Goal: Information Seeking & Learning: Learn about a topic

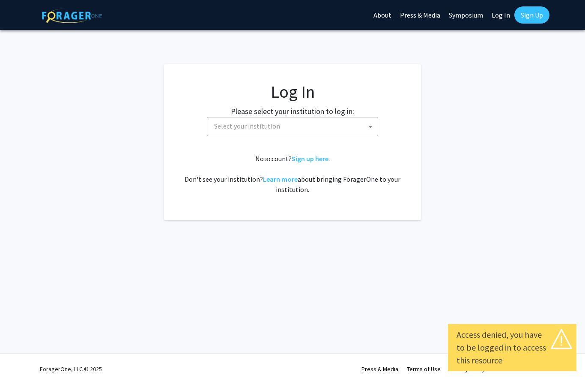
select select
click at [303, 130] on span "Select your institution" at bounding box center [294, 126] width 167 height 18
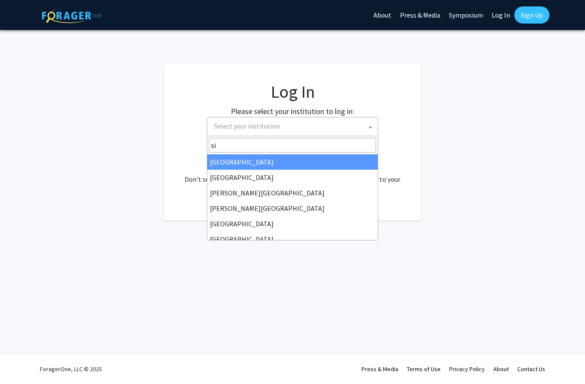
type input "s"
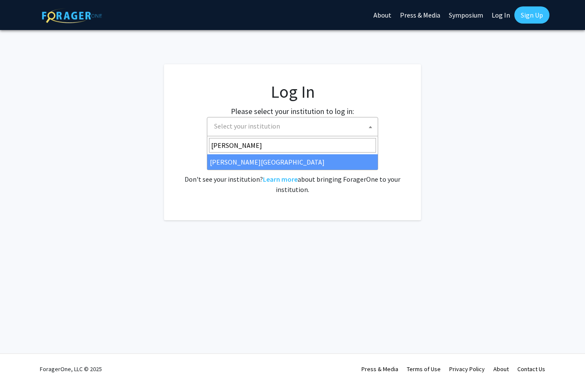
type input "[PERSON_NAME]"
select select "24"
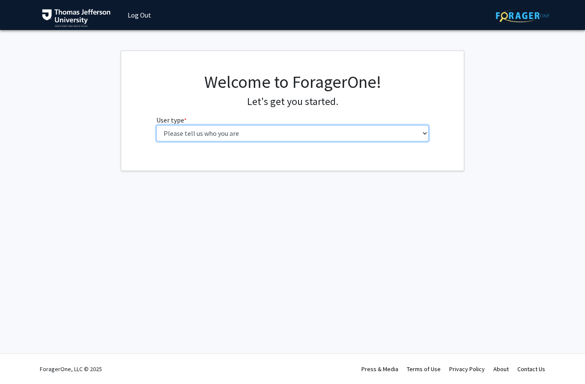
select select "3: doc"
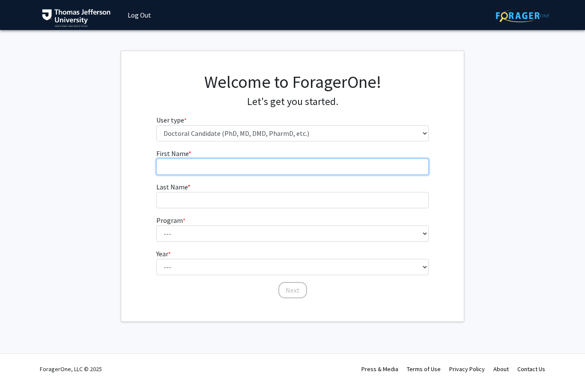
click at [182, 169] on input "First Name * required" at bounding box center [292, 166] width 273 height 16
type input "[PERSON_NAME]"
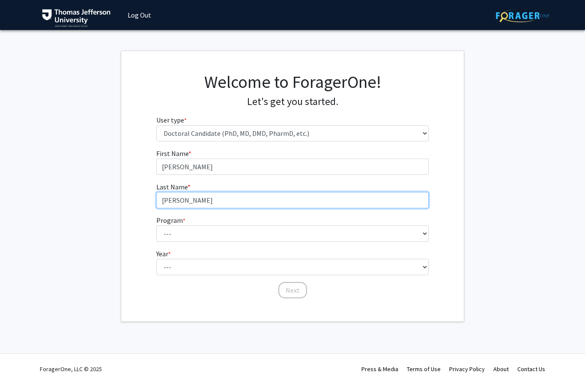
type input "[PERSON_NAME]"
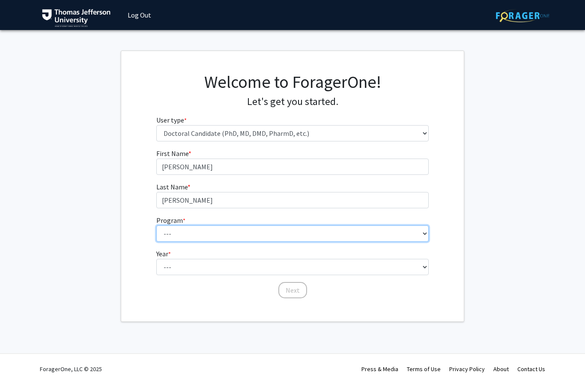
select select "35: 815"
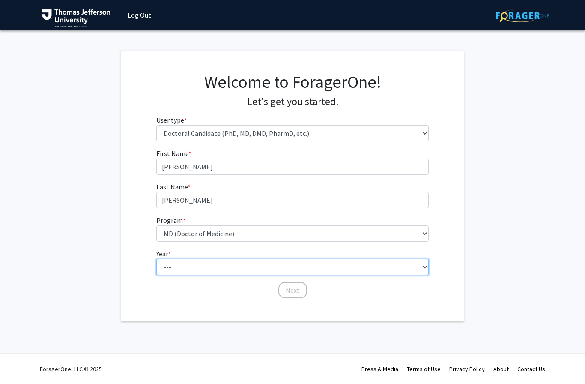
select select "1: first_year"
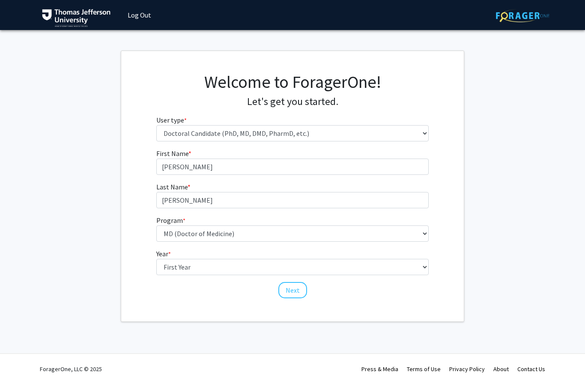
click at [287, 286] on button "Next" at bounding box center [292, 290] width 29 height 16
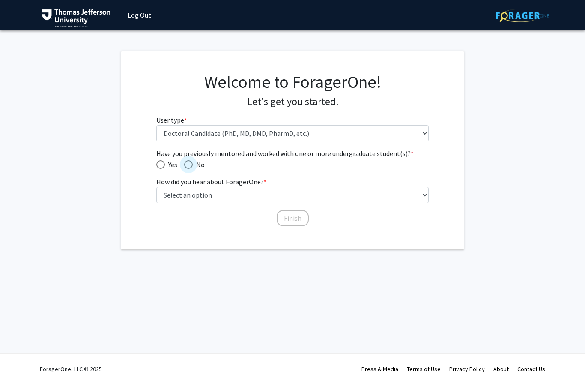
click at [191, 163] on span "Have you previously mentored and worked with one or more undergraduate student(…" at bounding box center [188, 164] width 9 height 9
click at [191, 163] on input "No" at bounding box center [188, 164] width 9 height 9
radio input "true"
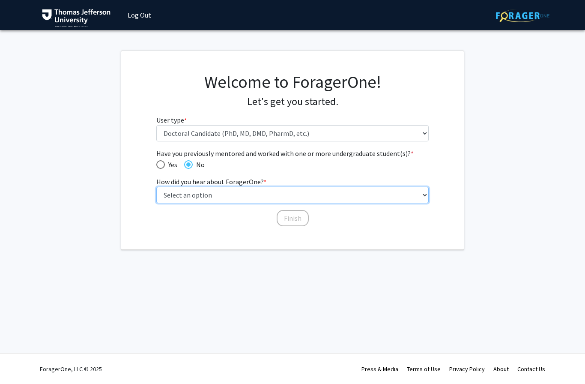
select select "2: faculty_recommendation"
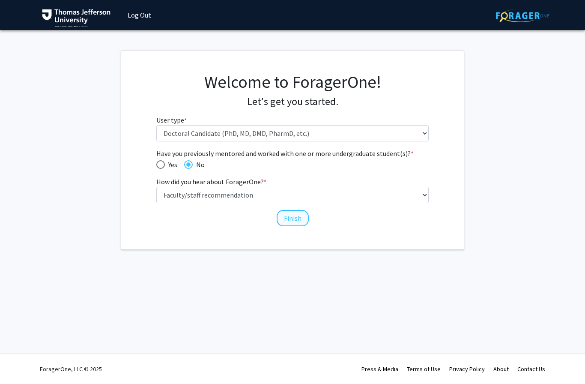
click at [289, 215] on button "Finish" at bounding box center [293, 218] width 32 height 16
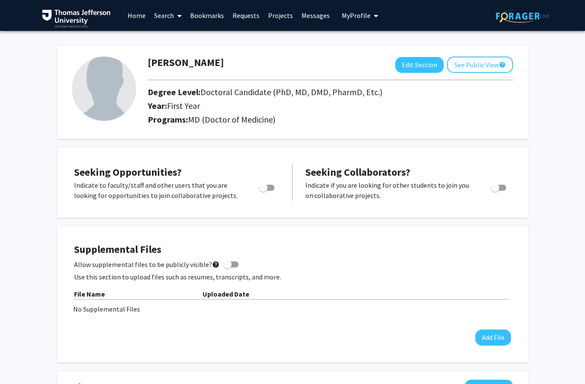
click at [270, 185] on span "Toggle" at bounding box center [266, 188] width 15 height 6
click at [263, 191] on input "Are you actively seeking opportunities?" at bounding box center [263, 191] width 0 height 0
checkbox input "true"
click at [132, 14] on link "Home" at bounding box center [136, 15] width 27 height 30
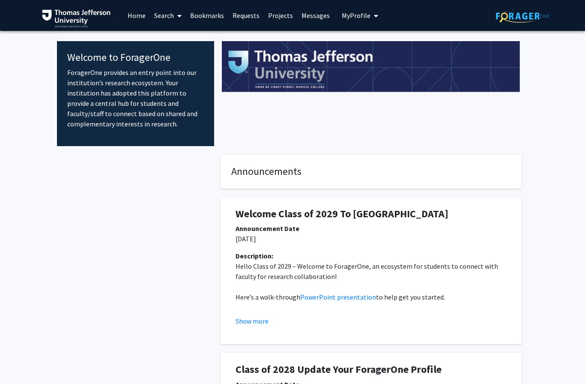
click at [171, 18] on link "Search" at bounding box center [168, 15] width 36 height 30
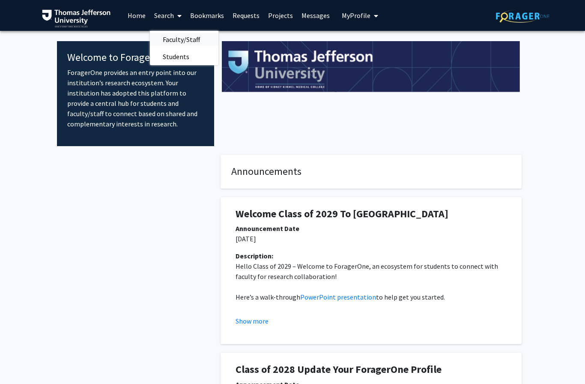
click at [181, 38] on span "Faculty/Staff" at bounding box center [181, 39] width 63 height 17
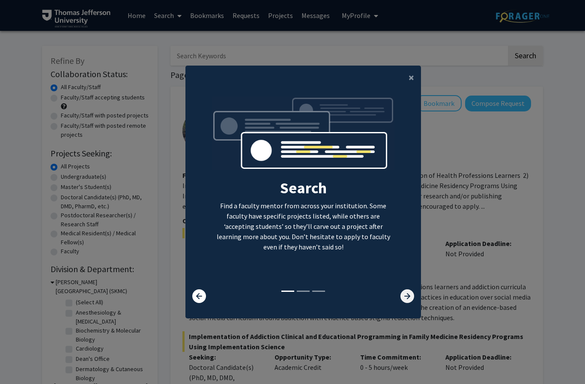
click at [409, 303] on icon at bounding box center [407, 296] width 14 height 14
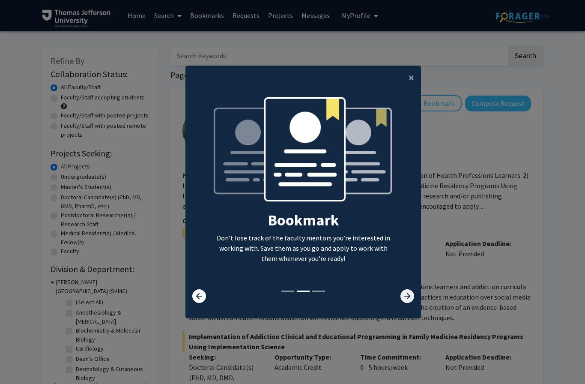
click at [409, 303] on icon at bounding box center [407, 296] width 14 height 14
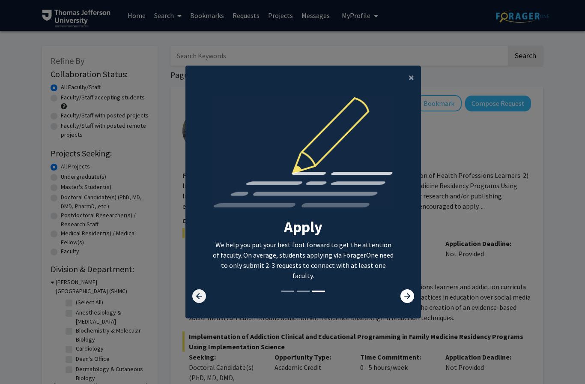
click at [197, 303] on icon at bounding box center [199, 296] width 14 height 14
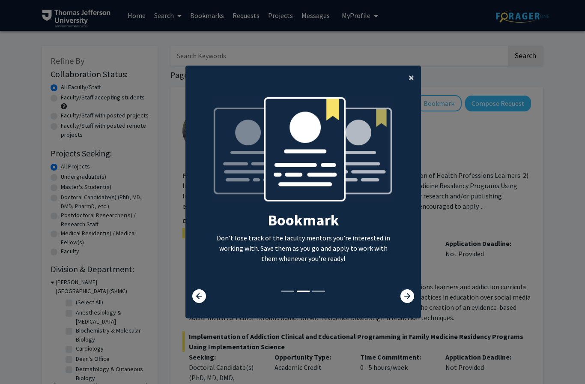
click at [411, 84] on span "×" at bounding box center [412, 77] width 6 height 13
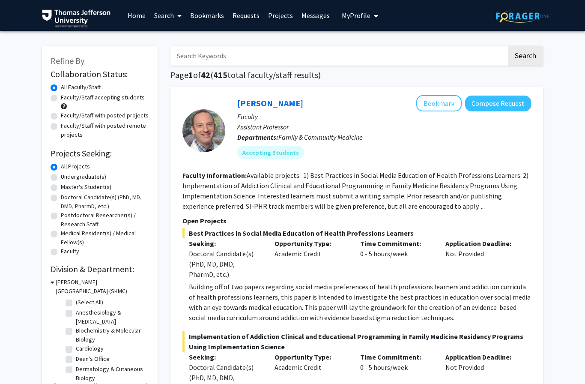
click at [78, 96] on label "Faculty/Staff accepting students" at bounding box center [103, 97] width 84 height 9
click at [66, 96] on input "Faculty/Staff accepting students" at bounding box center [64, 96] width 6 height 6
radio input "true"
click at [83, 199] on label "Doctoral Candidate(s) (PhD, MD, DMD, PharmD, etc.)" at bounding box center [105, 202] width 88 height 18
click at [66, 198] on input "Doctoral Candidate(s) (PhD, MD, DMD, PharmD, etc.)" at bounding box center [64, 196] width 6 height 6
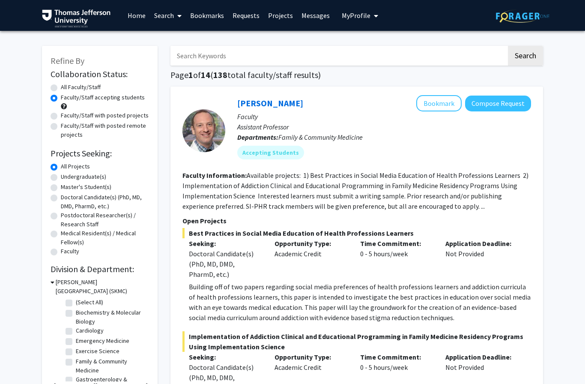
radio input "true"
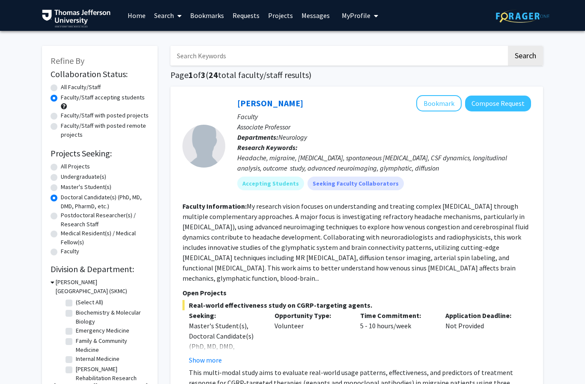
click at [63, 87] on label "All Faculty/Staff" at bounding box center [81, 87] width 40 height 9
click at [63, 87] on input "All Faculty/Staff" at bounding box center [64, 86] width 6 height 6
radio input "true"
click at [74, 167] on label "All Projects" at bounding box center [75, 166] width 29 height 9
click at [66, 167] on input "All Projects" at bounding box center [64, 165] width 6 height 6
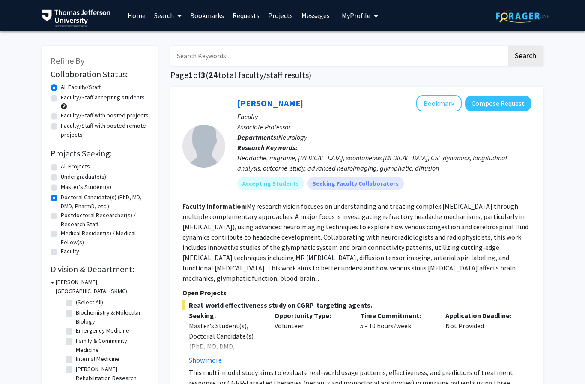
radio input "true"
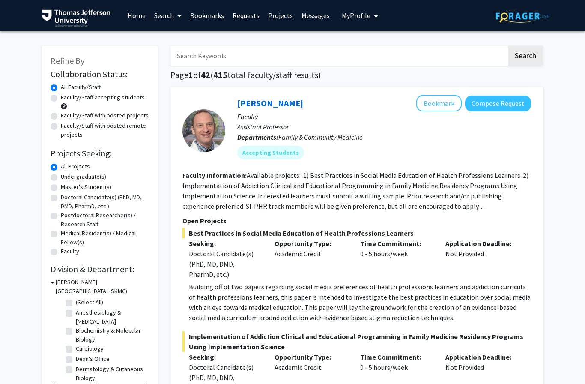
click at [81, 96] on label "Faculty/Staff accepting students" at bounding box center [103, 97] width 84 height 9
click at [66, 96] on input "Faculty/Staff accepting students" at bounding box center [64, 96] width 6 height 6
radio input "true"
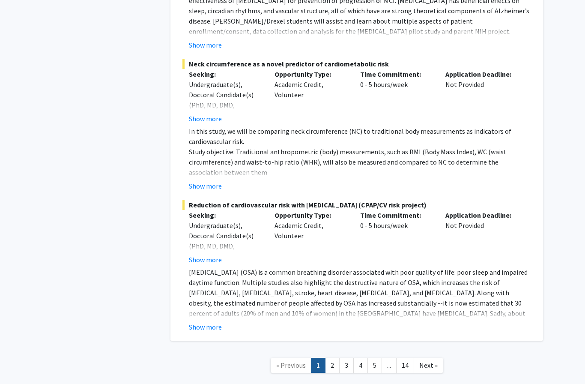
scroll to position [6136, 0]
click at [331, 358] on link "2" at bounding box center [332, 365] width 15 height 15
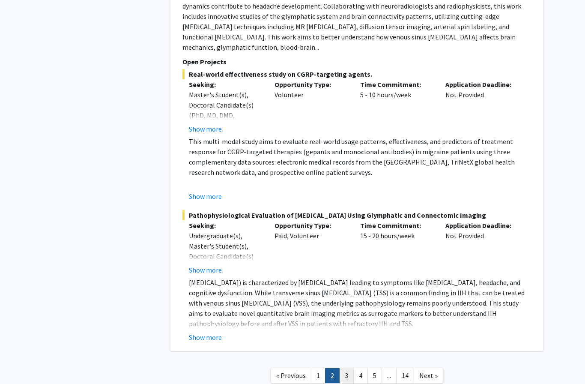
scroll to position [3501, 0]
click at [343, 368] on link "3" at bounding box center [346, 375] width 15 height 15
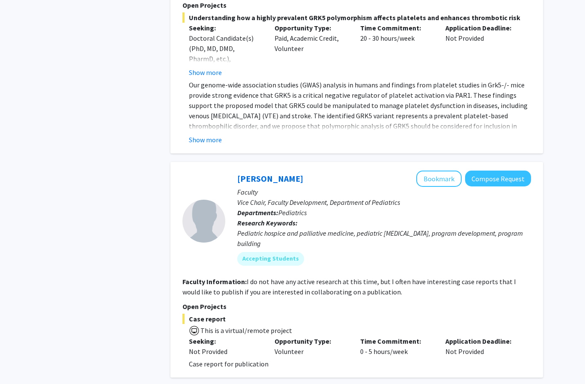
scroll to position [2667, 0]
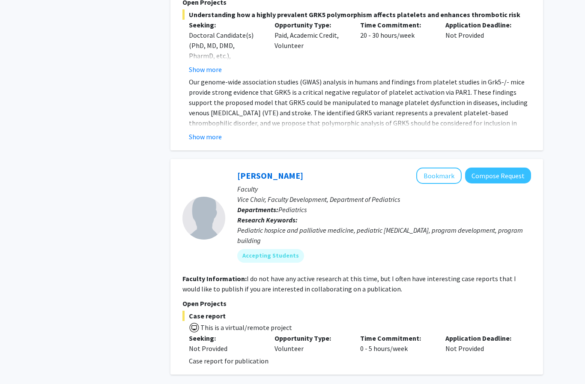
click at [196, 131] on button "Show more" at bounding box center [205, 136] width 33 height 10
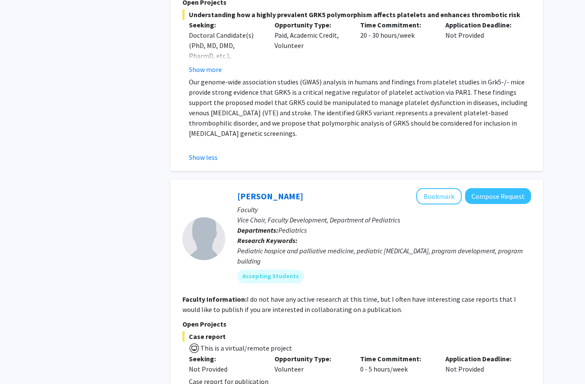
click at [200, 64] on button "Show more" at bounding box center [205, 69] width 33 height 10
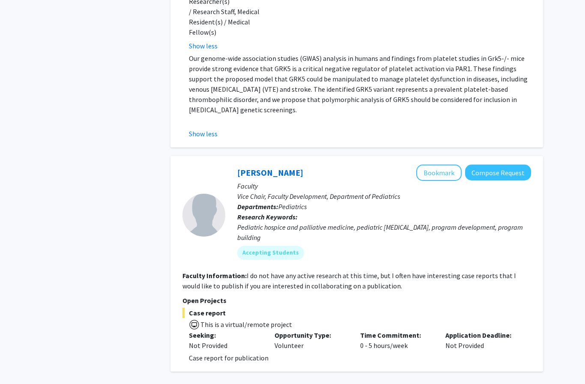
scroll to position [2741, 0]
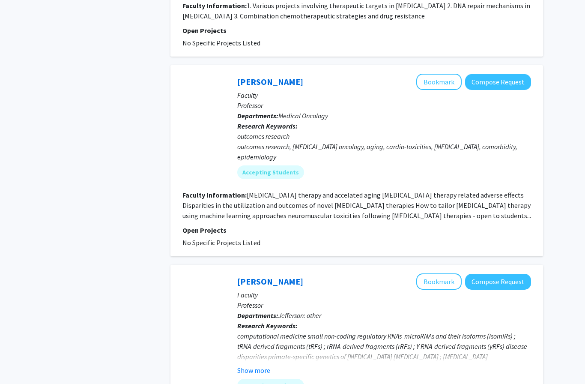
scroll to position [1668, 0]
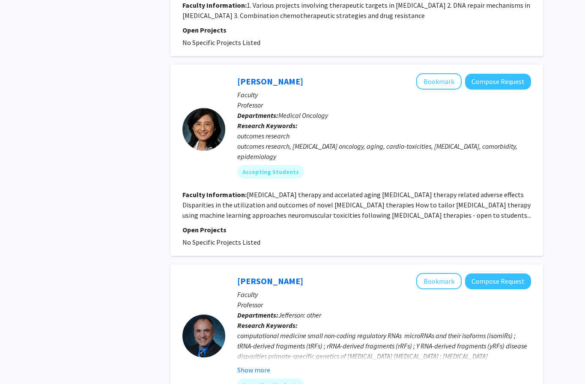
click at [383, 217] on fg-read-more "[MEDICAL_DATA] therapy and accelated aging [MEDICAL_DATA] therapy related adver…" at bounding box center [356, 204] width 349 height 29
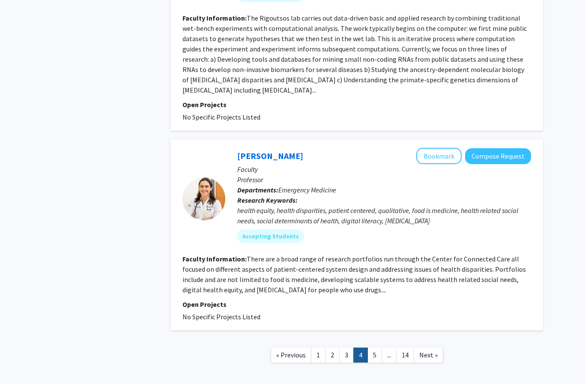
scroll to position [2057, 0]
click at [373, 348] on link "5" at bounding box center [374, 355] width 15 height 15
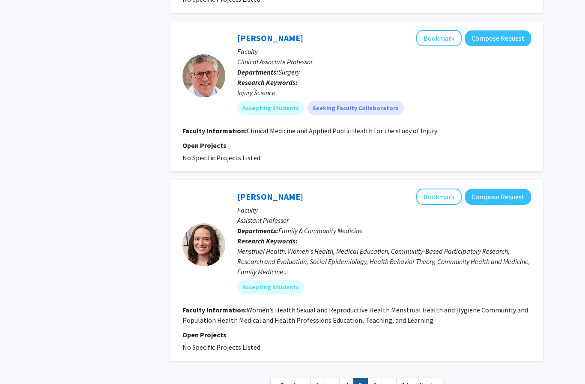
scroll to position [1849, 0]
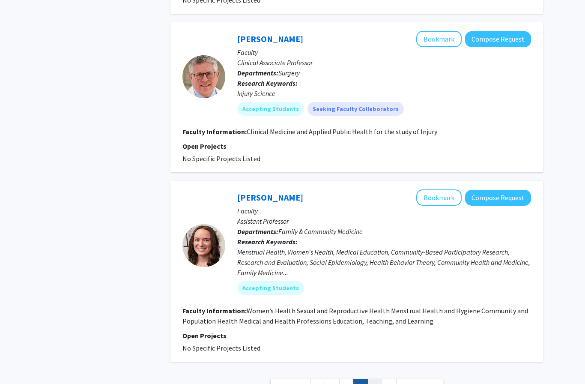
click at [377, 379] on link "6" at bounding box center [374, 386] width 15 height 15
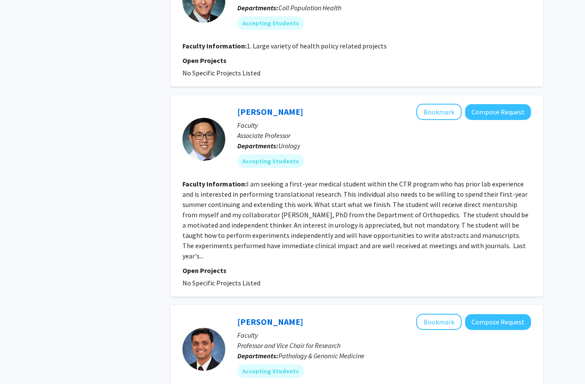
scroll to position [543, 0]
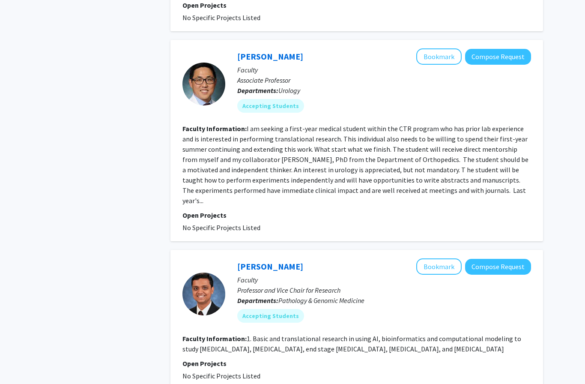
click at [245, 156] on fg-read-more "I am seeking a first-year medical student within the CTR program who has prior …" at bounding box center [355, 164] width 346 height 81
click at [459, 189] on section "Faculty Information: I am seeking a first-year medical student within the CTR p…" at bounding box center [356, 164] width 349 height 82
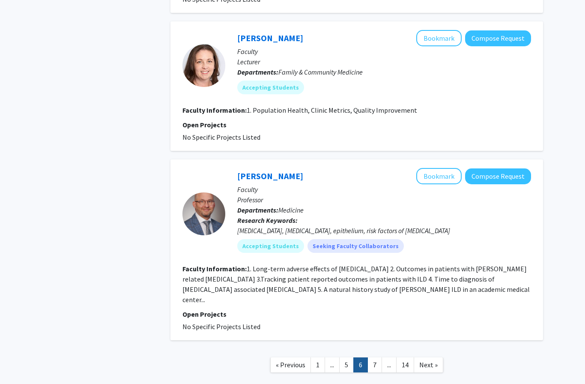
scroll to position [1476, 0]
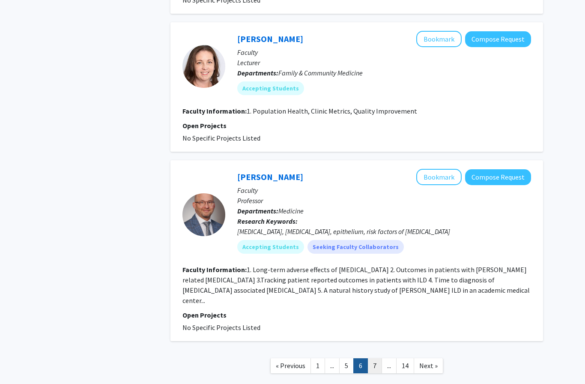
click at [370, 358] on link "7" at bounding box center [374, 365] width 15 height 15
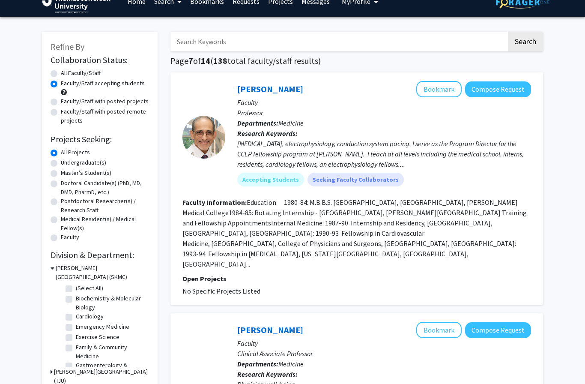
scroll to position [0, 0]
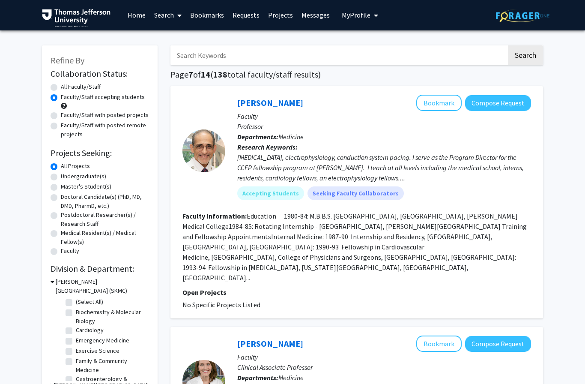
click at [199, 147] on div at bounding box center [203, 150] width 43 height 43
click at [243, 104] on link "[PERSON_NAME]" at bounding box center [270, 102] width 66 height 11
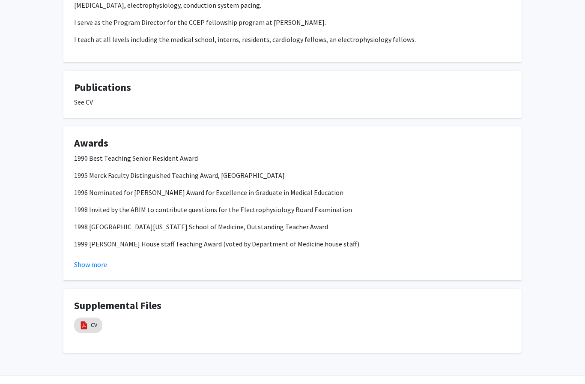
scroll to position [279, 0]
click at [96, 270] on button "Show more" at bounding box center [90, 265] width 33 height 10
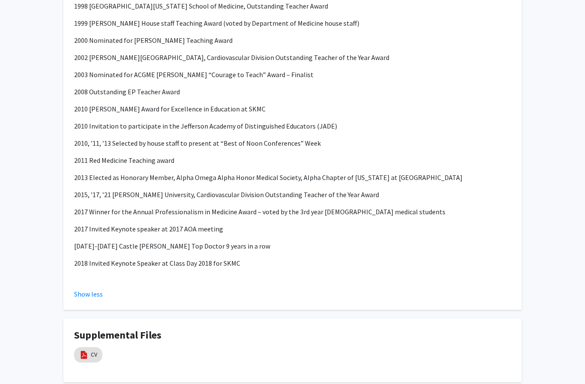
scroll to position [509, 0]
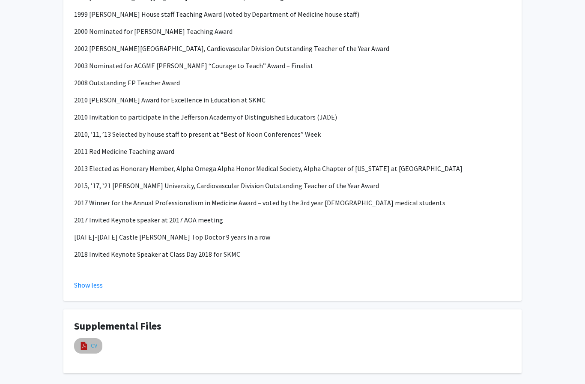
click at [96, 350] on link "CV" at bounding box center [94, 345] width 6 height 9
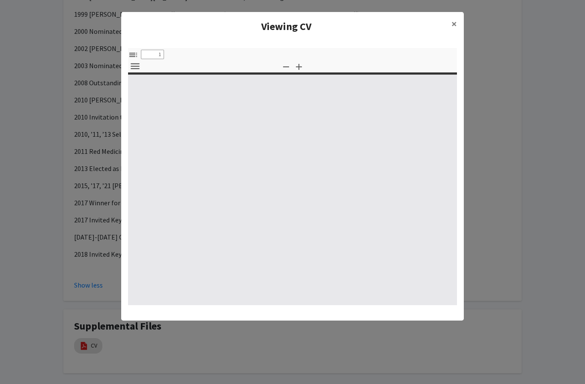
select select "custom"
type input "0"
select select "custom"
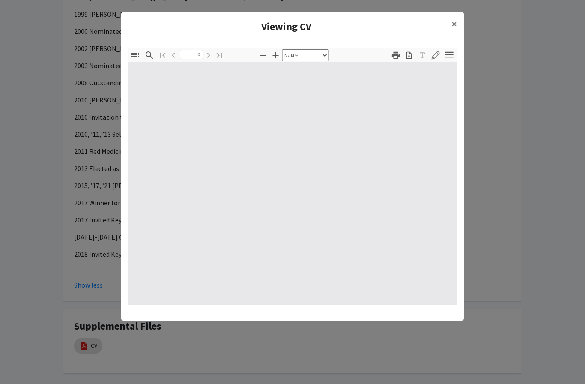
type input "1"
select select "auto"
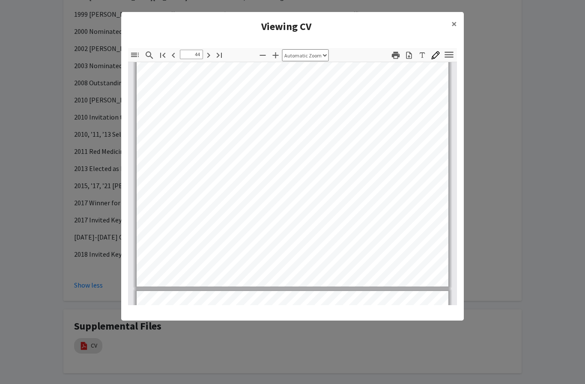
scroll to position [17733, 0]
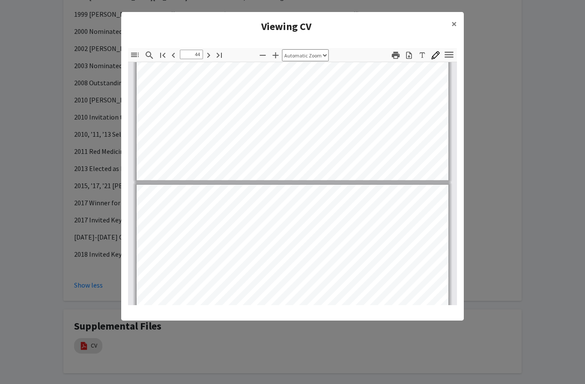
type input "45"
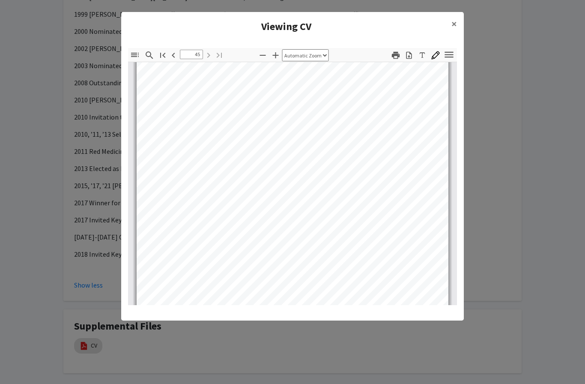
scroll to position [18121, 0]
click at [454, 27] on span "×" at bounding box center [454, 23] width 6 height 13
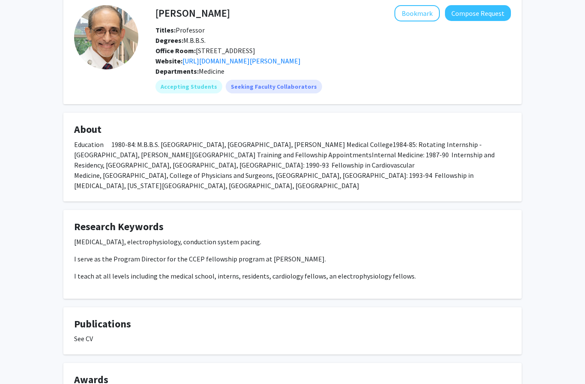
scroll to position [0, 0]
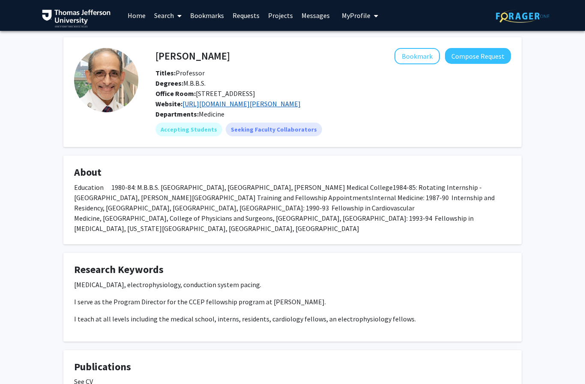
click at [238, 101] on link "[URL][DOMAIN_NAME][PERSON_NAME]" at bounding box center [241, 103] width 118 height 9
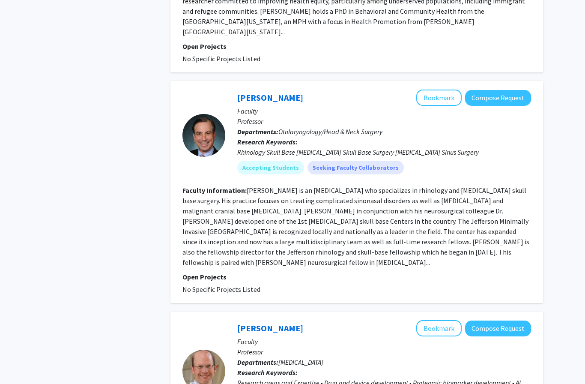
scroll to position [683, 0]
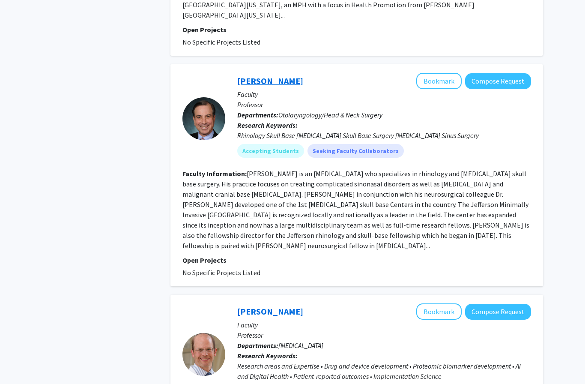
click at [253, 75] on link "[PERSON_NAME]" at bounding box center [270, 80] width 66 height 11
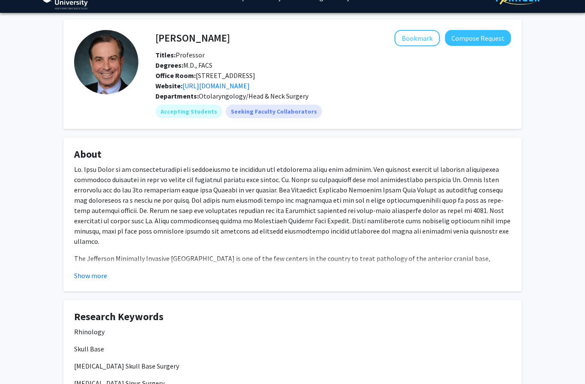
scroll to position [18, 0]
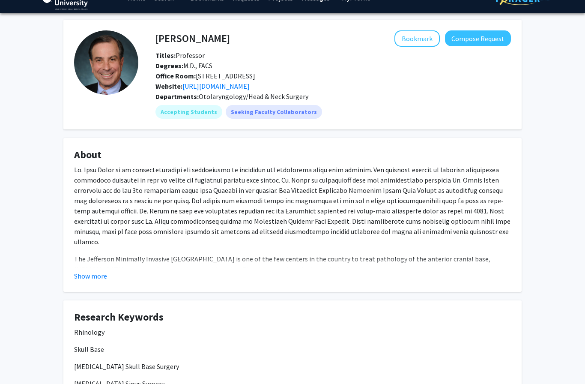
click at [94, 274] on button "Show more" at bounding box center [90, 276] width 33 height 10
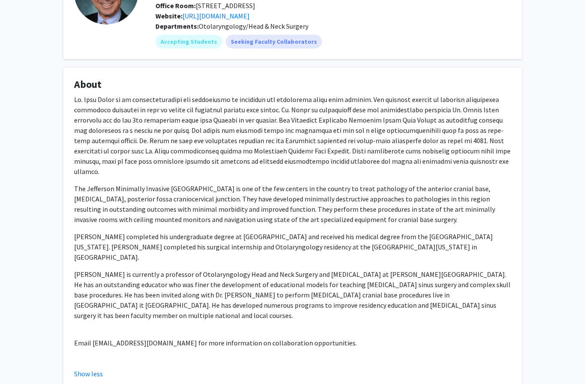
scroll to position [0, 0]
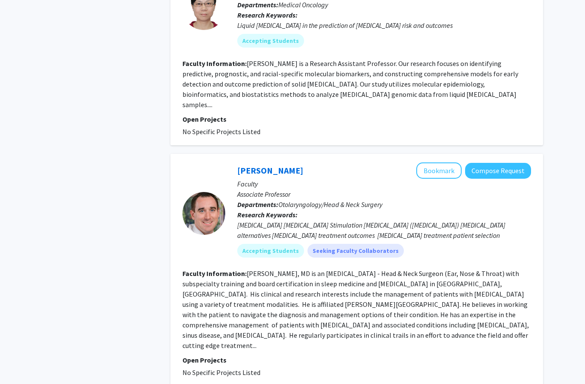
scroll to position [1678, 0]
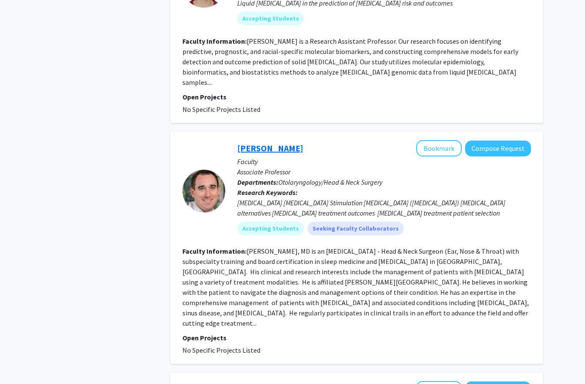
click at [261, 143] on link "[PERSON_NAME]" at bounding box center [270, 148] width 66 height 11
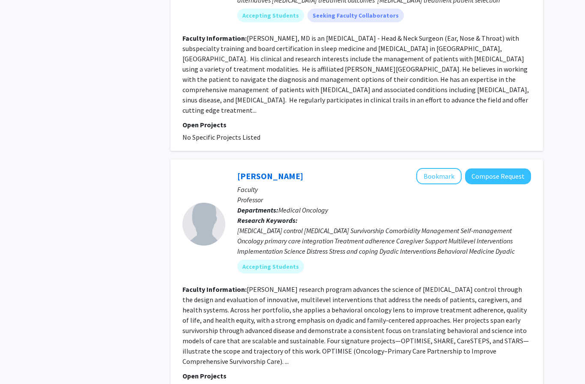
scroll to position [1890, 0]
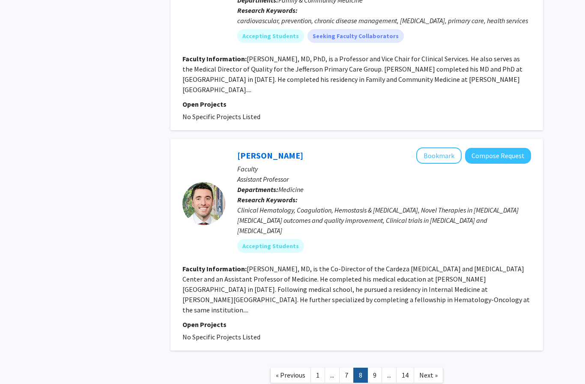
scroll to position [1712, 0]
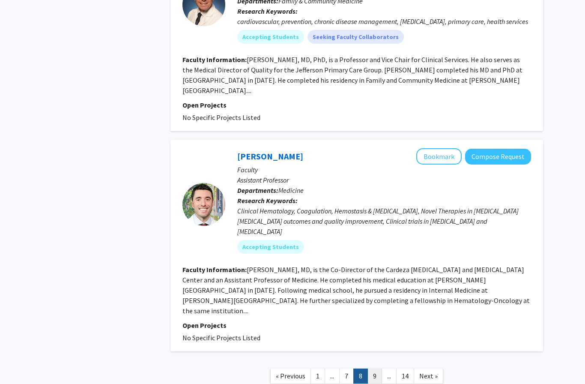
click at [373, 368] on link "9" at bounding box center [374, 375] width 15 height 15
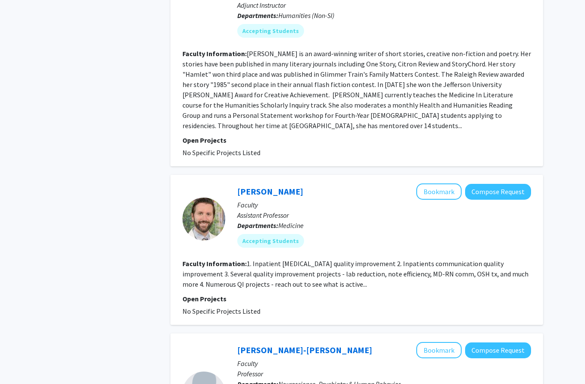
scroll to position [1536, 0]
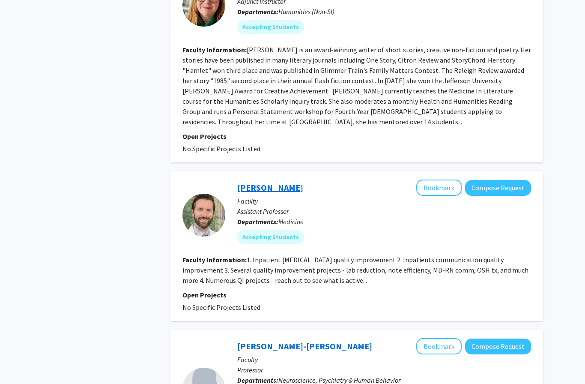
click at [268, 182] on link "[PERSON_NAME]" at bounding box center [270, 187] width 66 height 11
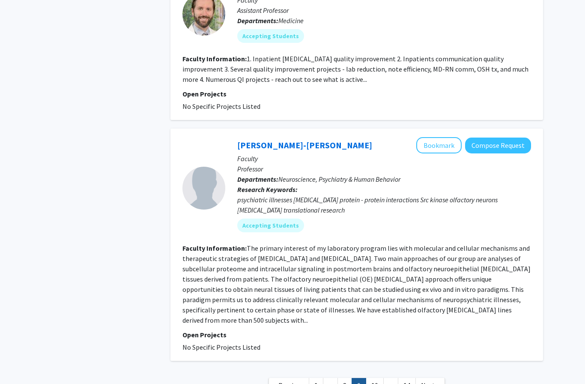
scroll to position [1736, 0]
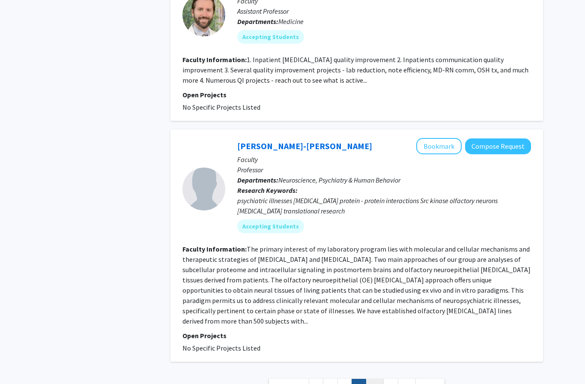
click at [373, 379] on link "10" at bounding box center [375, 386] width 18 height 15
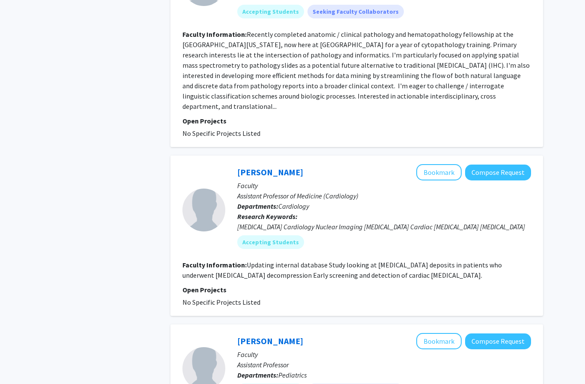
scroll to position [1047, 0]
click at [262, 166] on link "[PERSON_NAME]" at bounding box center [270, 171] width 66 height 11
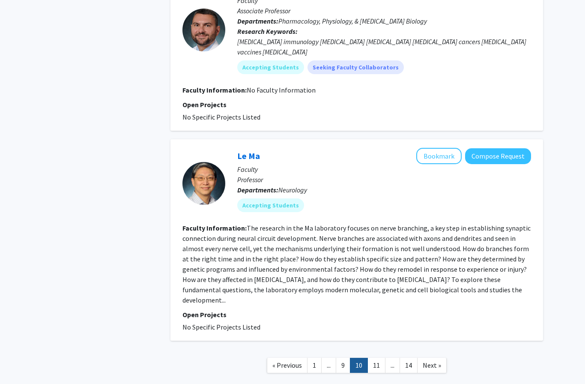
scroll to position [1548, 0]
click at [376, 358] on link "11" at bounding box center [376, 365] width 18 height 15
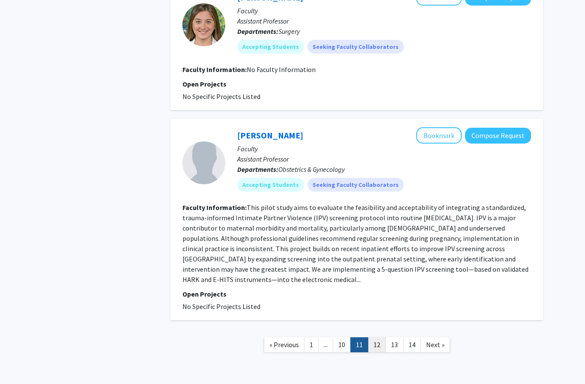
scroll to position [1322, 0]
click at [380, 344] on link "12" at bounding box center [377, 344] width 18 height 15
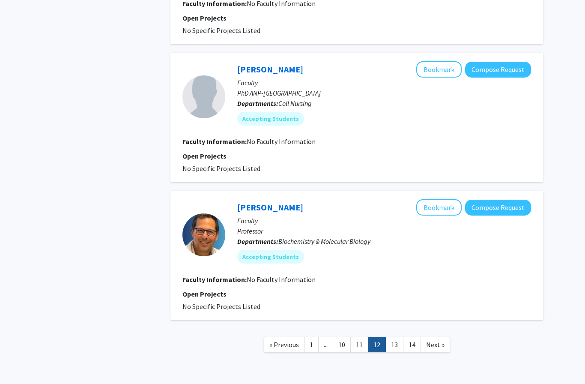
scroll to position [1157, 0]
click at [390, 346] on link "13" at bounding box center [394, 344] width 18 height 15
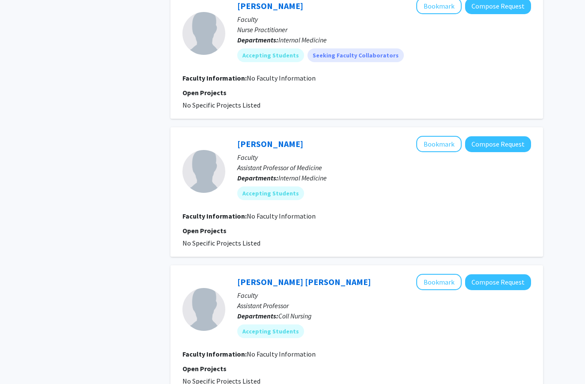
scroll to position [1077, 0]
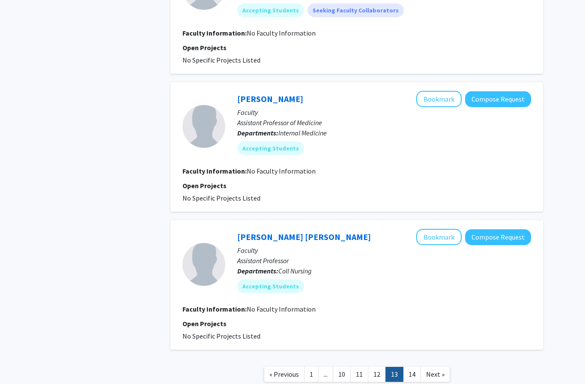
click at [409, 370] on link "14" at bounding box center [412, 374] width 18 height 15
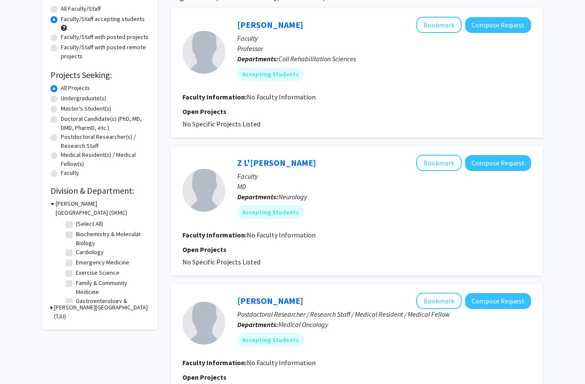
click at [76, 254] on label "Cardiology" at bounding box center [90, 252] width 28 height 9
click at [76, 253] on input "Cardiology" at bounding box center [79, 251] width 6 height 6
checkbox input "true"
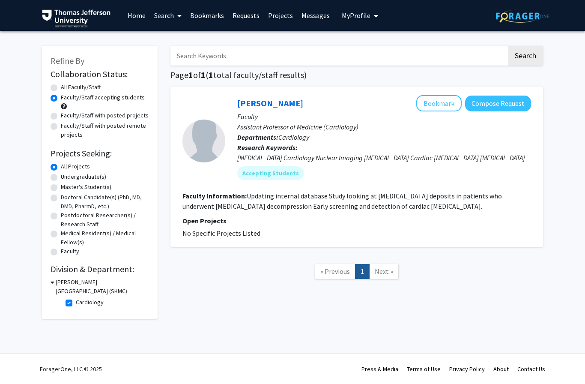
click at [76, 302] on label "Cardiology" at bounding box center [90, 302] width 28 height 9
click at [76, 302] on input "Cardiology" at bounding box center [79, 301] width 6 height 6
checkbox input "false"
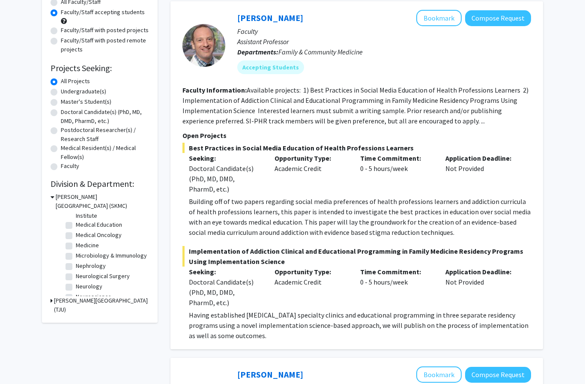
scroll to position [110, 0]
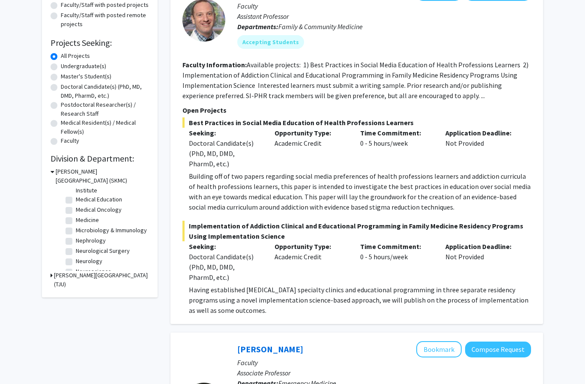
click at [76, 251] on label "Neurological Surgery" at bounding box center [103, 250] width 54 height 9
click at [76, 251] on input "Neurological Surgery" at bounding box center [79, 249] width 6 height 6
checkbox input "true"
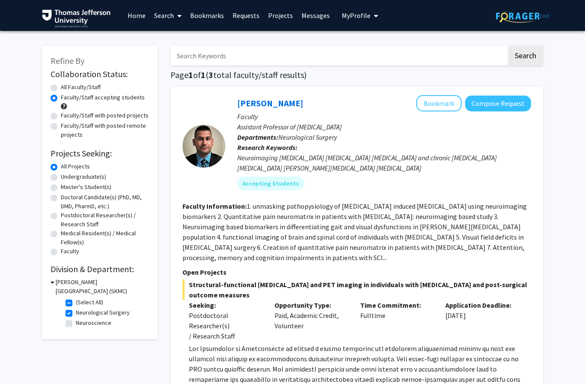
scroll to position [20, 0]
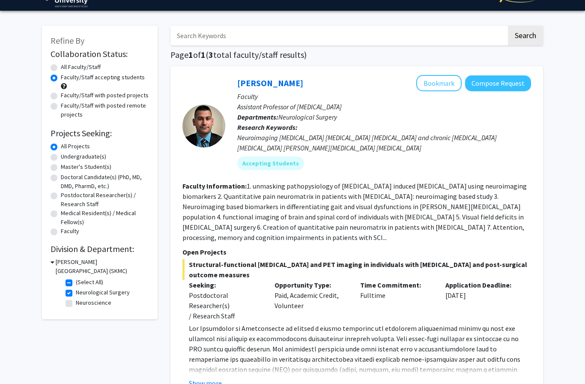
click at [76, 301] on label "Neuroscience" at bounding box center [94, 302] width 36 height 9
click at [76, 301] on input "Neuroscience" at bounding box center [79, 301] width 6 height 6
checkbox input "true"
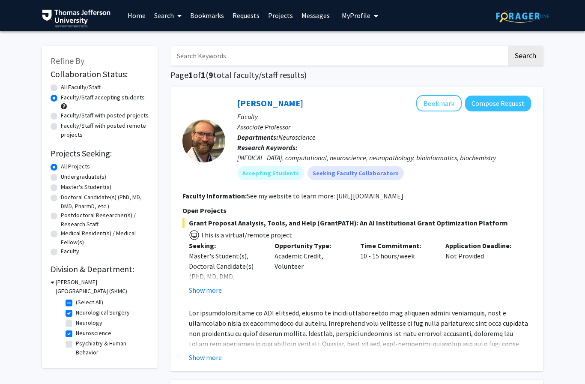
click at [76, 320] on label "Neurology" at bounding box center [89, 322] width 27 height 9
click at [76, 320] on input "Neurology" at bounding box center [79, 321] width 6 height 6
checkbox input "true"
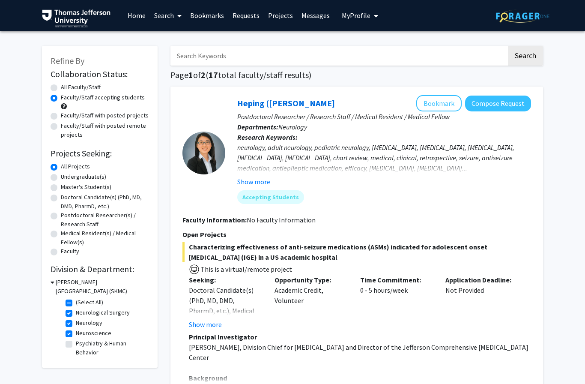
click at [76, 331] on label "Neuroscience" at bounding box center [94, 332] width 36 height 9
click at [76, 331] on input "Neuroscience" at bounding box center [79, 331] width 6 height 6
checkbox input "false"
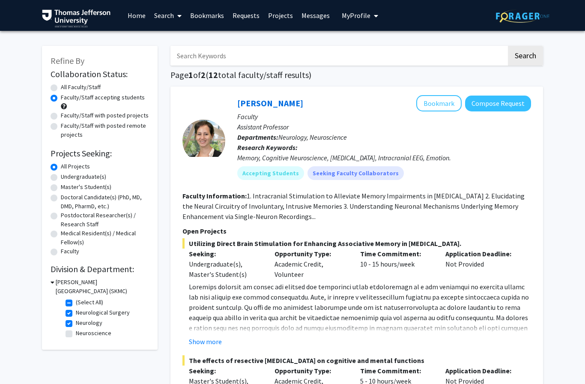
click at [76, 320] on label "Neurology" at bounding box center [89, 322] width 27 height 9
click at [76, 320] on input "Neurology" at bounding box center [79, 321] width 6 height 6
checkbox input "false"
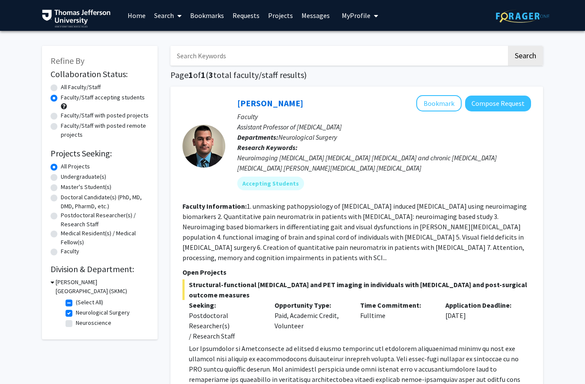
click at [76, 313] on label "Neurological Surgery" at bounding box center [103, 312] width 54 height 9
click at [76, 313] on input "Neurological Surgery" at bounding box center [79, 311] width 6 height 6
checkbox input "false"
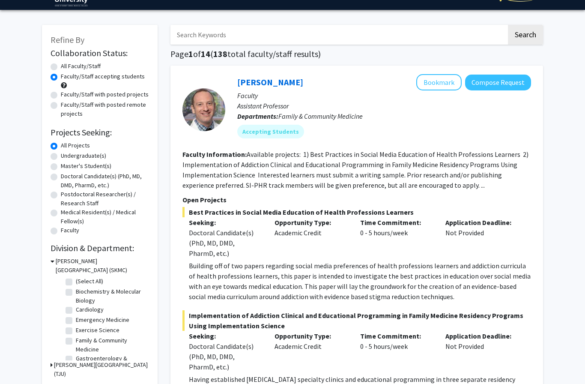
scroll to position [25, 0]
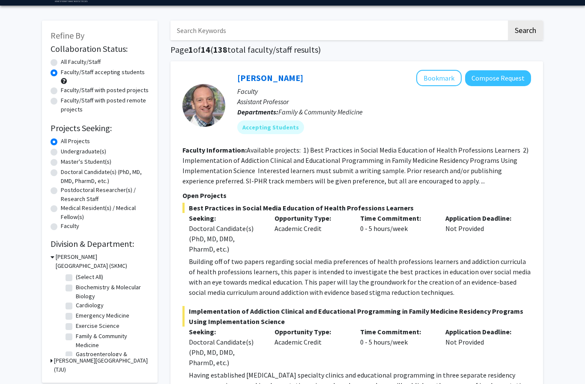
click at [76, 275] on label "(Select All)" at bounding box center [89, 276] width 27 height 9
click at [76, 275] on input "(Select All)" at bounding box center [79, 275] width 6 height 6
checkbox input "true"
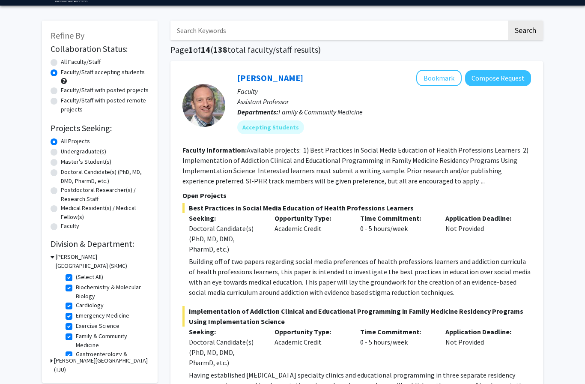
checkbox input "true"
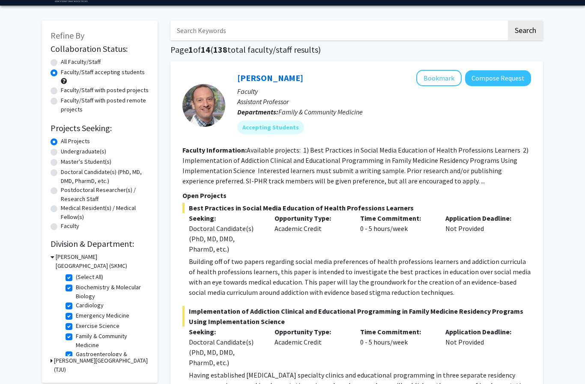
checkbox input "true"
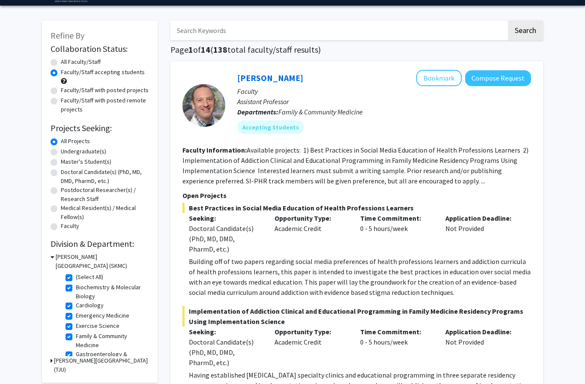
checkbox input "true"
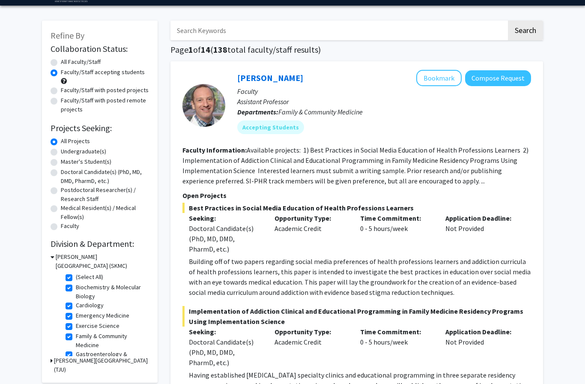
checkbox input "true"
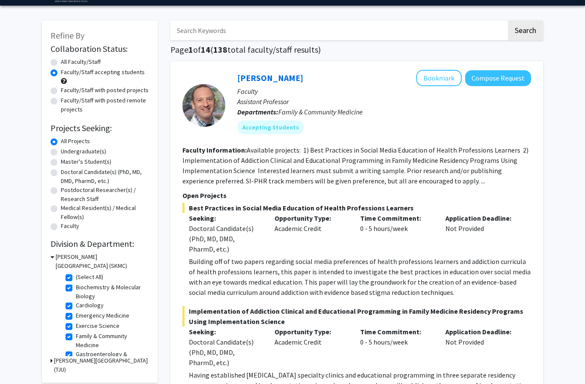
checkbox input "true"
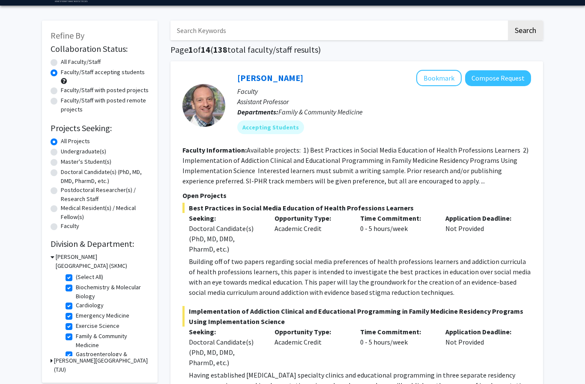
checkbox input "true"
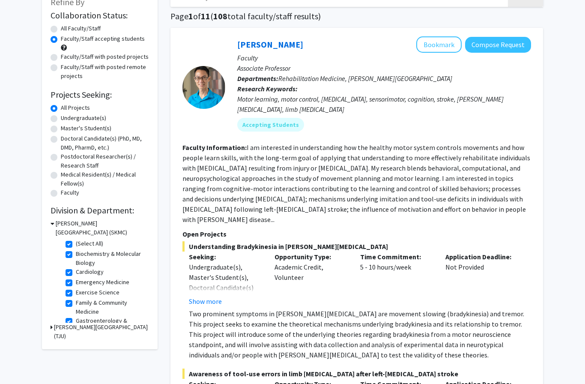
scroll to position [59, 0]
click at [76, 254] on label "Biochemistry & Molecular Biology" at bounding box center [111, 258] width 71 height 18
click at [76, 254] on input "Biochemistry & Molecular Biology" at bounding box center [79, 252] width 6 height 6
checkbox input "false"
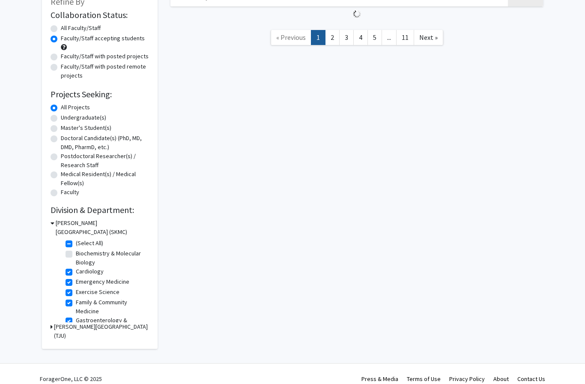
checkbox input "true"
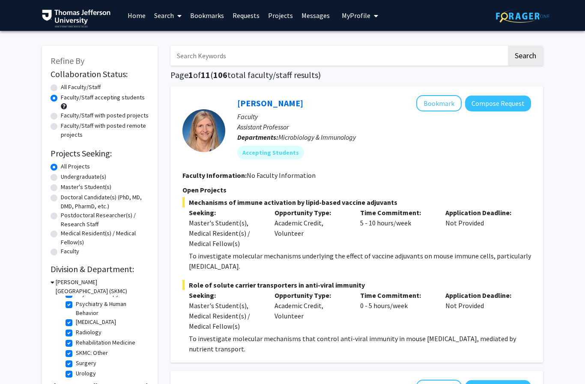
scroll to position [300, 0]
click at [76, 342] on label "Rehabilitation Medicine" at bounding box center [106, 342] width 60 height 9
click at [76, 342] on input "Rehabilitation Medicine" at bounding box center [79, 341] width 6 height 6
checkbox input "false"
checkbox input "true"
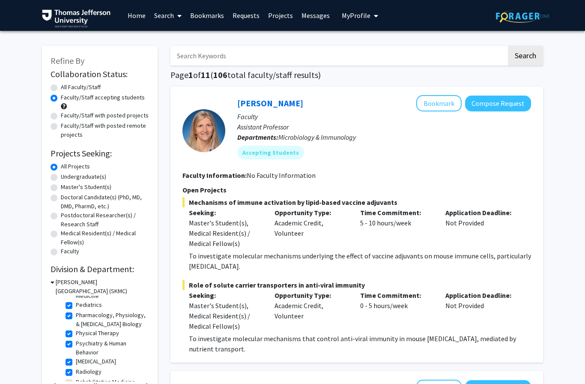
scroll to position [258, 0]
click at [76, 364] on label "[MEDICAL_DATA]" at bounding box center [96, 364] width 40 height 9
click at [76, 364] on input "[MEDICAL_DATA]" at bounding box center [79, 363] width 6 height 6
checkbox input "false"
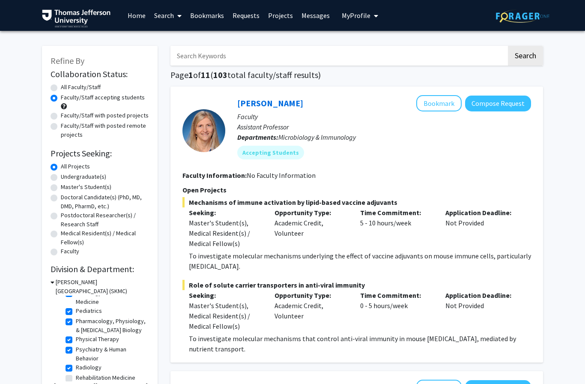
scroll to position [240, 0]
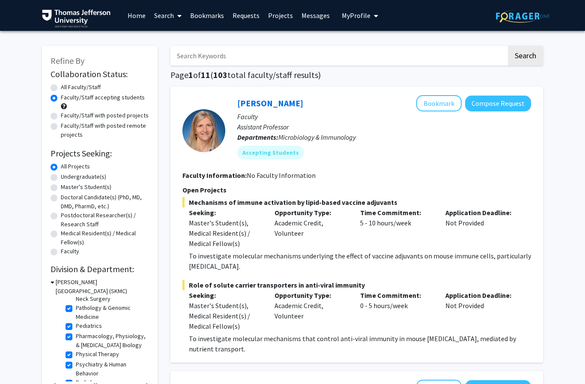
click at [76, 364] on label "Psychiatry & Human Behavior" at bounding box center [111, 369] width 71 height 18
click at [76, 364] on input "Psychiatry & Human Behavior" at bounding box center [79, 363] width 6 height 6
checkbox input "false"
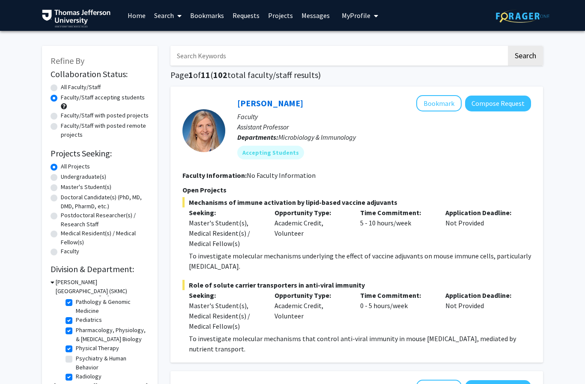
scroll to position [240, 0]
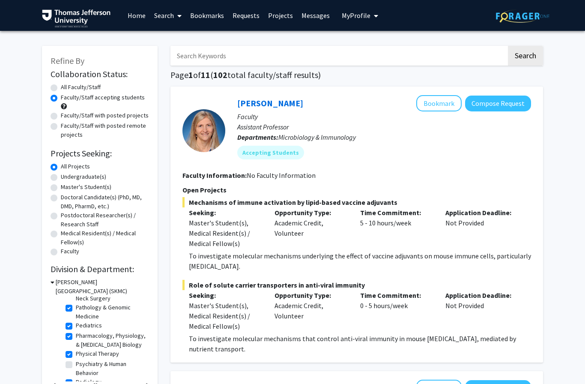
click at [76, 352] on label "Physical Therapy" at bounding box center [97, 353] width 43 height 9
click at [76, 352] on input "Physical Therapy" at bounding box center [79, 352] width 6 height 6
checkbox input "false"
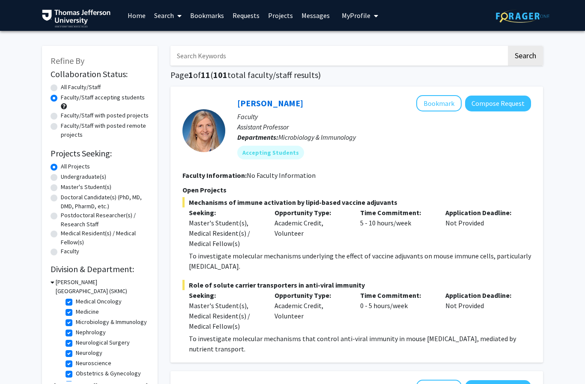
scroll to position [124, 0]
click at [76, 335] on label "Nephrology" at bounding box center [91, 333] width 30 height 9
click at [76, 335] on input "Nephrology" at bounding box center [79, 332] width 6 height 6
checkbox input "false"
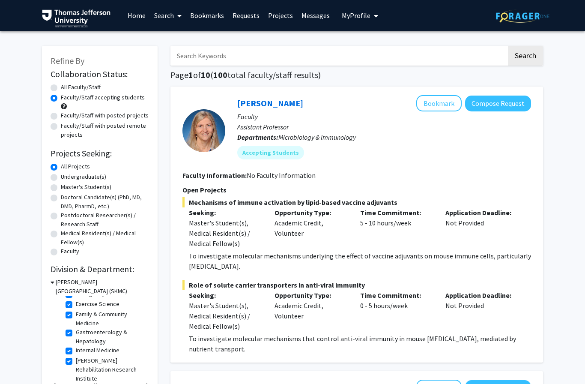
scroll to position [29, 0]
click at [76, 304] on label "Exercise Science" at bounding box center [98, 303] width 44 height 9
click at [76, 304] on input "Exercise Science" at bounding box center [79, 302] width 6 height 6
checkbox input "false"
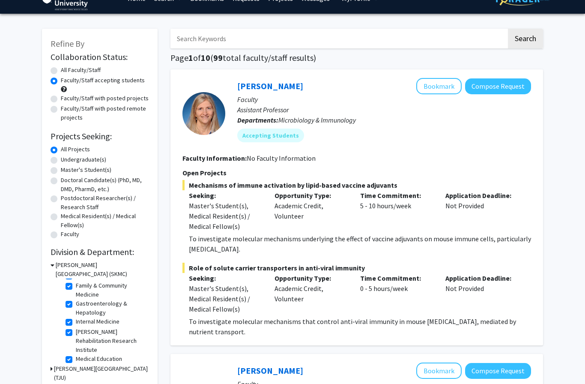
scroll to position [33, 0]
drag, startPoint x: 71, startPoint y: 284, endPoint x: 71, endPoint y: 301, distance: 17.1
click at [76, 284] on label "Family & Community Medicine" at bounding box center [111, 288] width 71 height 18
click at [76, 284] on input "Family & Community Medicine" at bounding box center [79, 282] width 6 height 6
checkbox input "false"
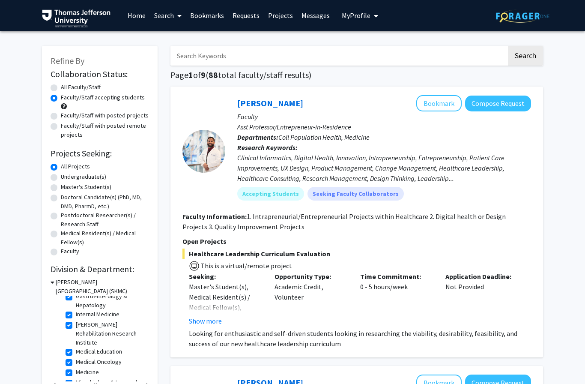
scroll to position [38, 0]
click at [76, 322] on label "[PERSON_NAME] Rehabilitation Research Institute" at bounding box center [111, 332] width 71 height 27
click at [76, 322] on input "[PERSON_NAME] Rehabilitation Research Institute" at bounding box center [79, 322] width 6 height 6
checkbox input "false"
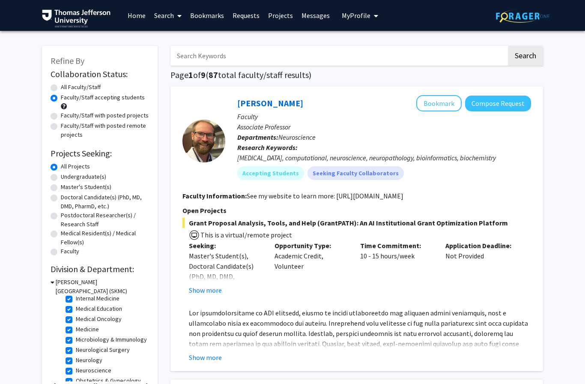
scroll to position [54, 0]
click at [76, 316] on label "Medical Oncology" at bounding box center [99, 317] width 46 height 9
click at [76, 316] on input "Medical Oncology" at bounding box center [79, 316] width 6 height 6
checkbox input "false"
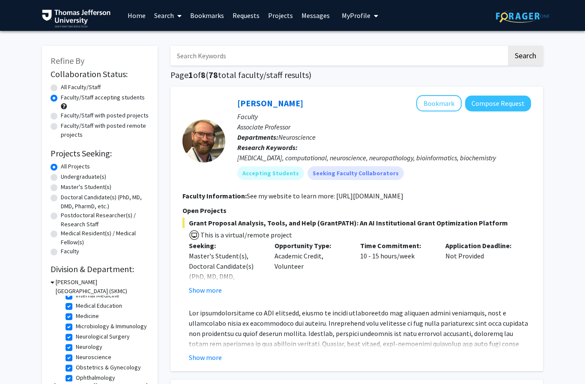
scroll to position [57, 0]
click at [76, 303] on label "Medical Education" at bounding box center [99, 303] width 46 height 9
click at [76, 303] on input "Medical Education" at bounding box center [79, 302] width 6 height 6
checkbox input "false"
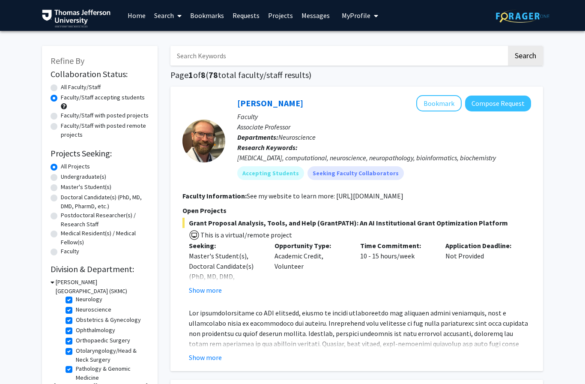
scroll to position [110, 0]
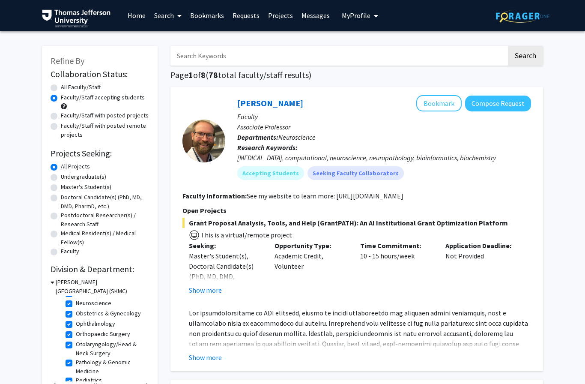
click at [76, 313] on label "Obstetrics & Gynecology" at bounding box center [108, 313] width 65 height 9
click at [76, 313] on input "Obstetrics & Gynecology" at bounding box center [79, 312] width 6 height 6
checkbox input "false"
click at [279, 14] on link "Projects" at bounding box center [280, 15] width 33 height 30
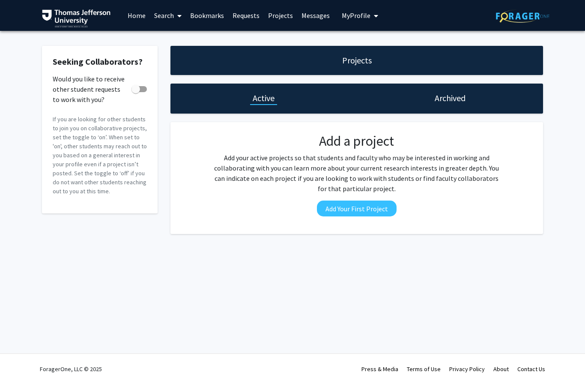
click at [174, 14] on span at bounding box center [178, 16] width 8 height 30
click at [181, 55] on span "Students" at bounding box center [176, 56] width 52 height 17
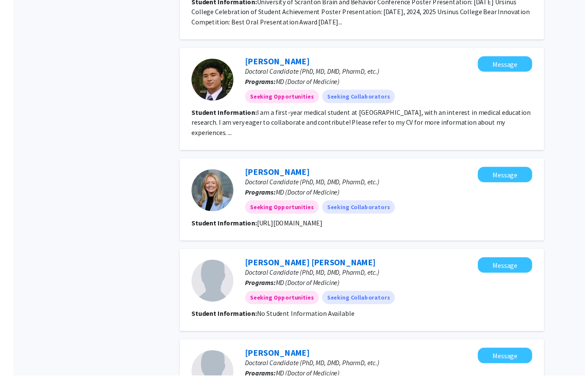
scroll to position [516, 0]
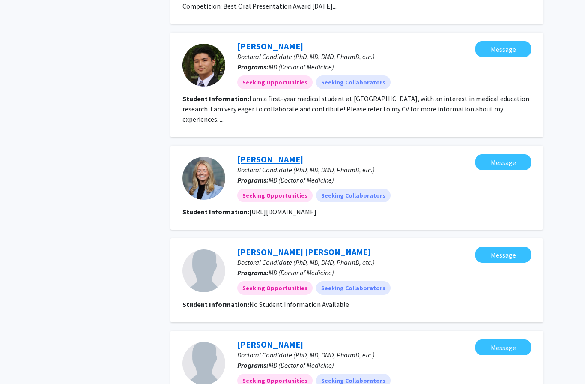
click at [249, 154] on link "[PERSON_NAME]" at bounding box center [270, 159] width 66 height 11
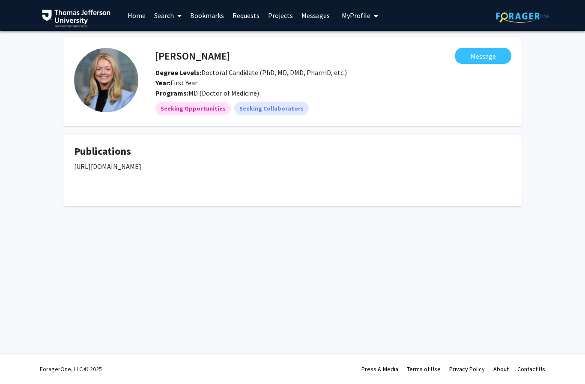
drag, startPoint x: 316, startPoint y: 163, endPoint x: 61, endPoint y: 162, distance: 254.8
click at [61, 162] on div "[PERSON_NAME] Message Degree Levels: Doctoral Candidate (PhD, MD, DMD, PharmD, …" at bounding box center [292, 121] width 471 height 169
copy p "[URL][DOMAIN_NAME]"
click at [149, 252] on div "Skip navigation Home Search Bookmarks Requests Projects Messages My Profile [PE…" at bounding box center [292, 192] width 585 height 384
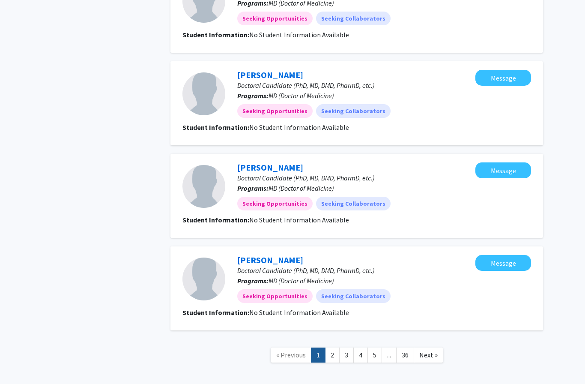
scroll to position [785, 0]
click at [333, 348] on link "2" at bounding box center [332, 355] width 15 height 15
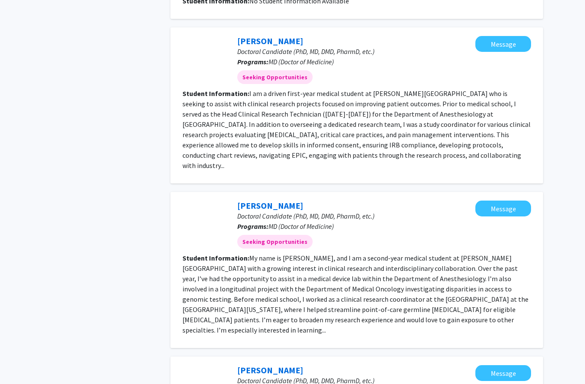
scroll to position [525, 0]
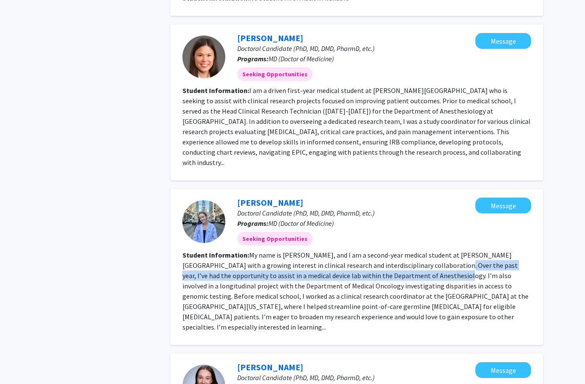
drag, startPoint x: 408, startPoint y: 254, endPoint x: 391, endPoint y: 268, distance: 21.9
click at [391, 268] on fg-read-more "My name is [PERSON_NAME], and I am a second-year medical student at [PERSON_NAM…" at bounding box center [355, 291] width 346 height 81
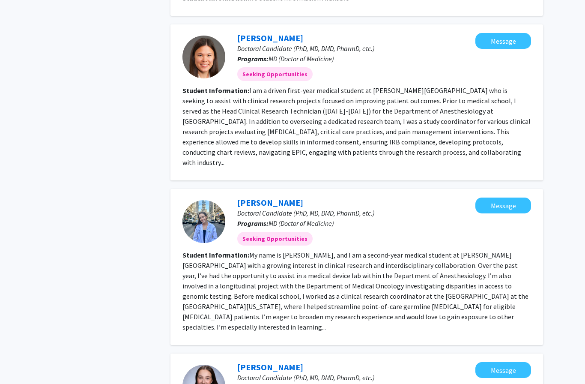
click at [385, 281] on fg-read-more "My name is [PERSON_NAME], and I am a second-year medical student at [PERSON_NAM…" at bounding box center [355, 291] width 346 height 81
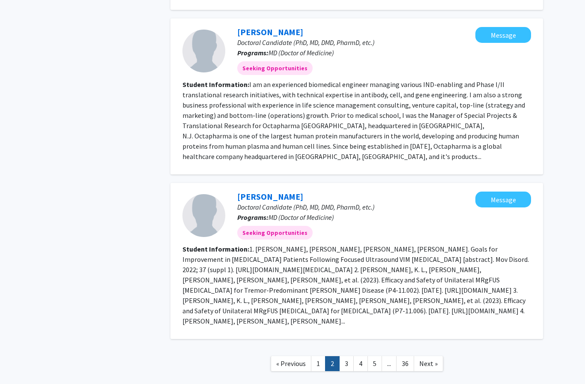
scroll to position [970, 0]
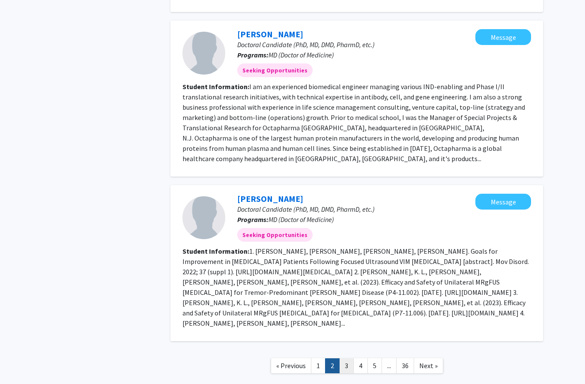
click at [345, 358] on link "3" at bounding box center [346, 365] width 15 height 15
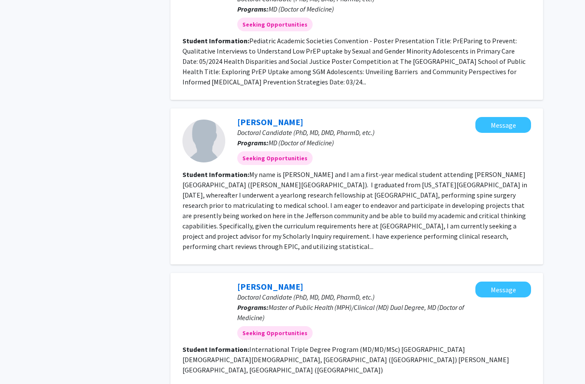
scroll to position [1100, 0]
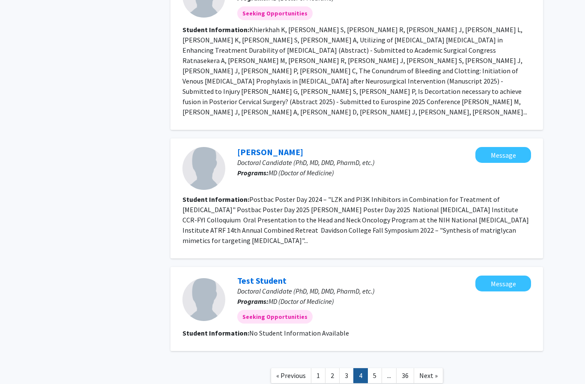
scroll to position [981, 0]
click at [372, 368] on link "5" at bounding box center [374, 375] width 15 height 15
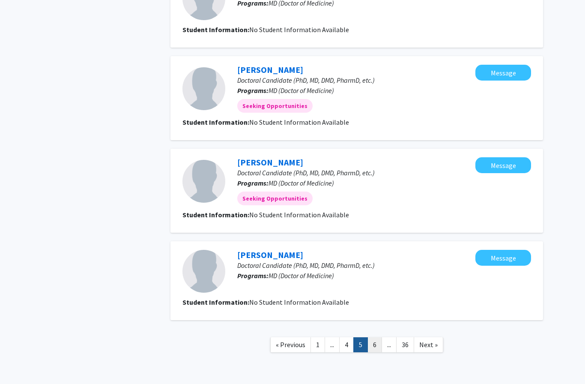
scroll to position [672, 0]
click at [376, 344] on link "6" at bounding box center [374, 344] width 15 height 15
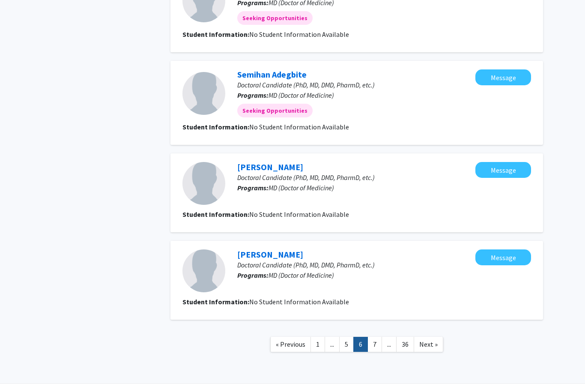
scroll to position [672, 0]
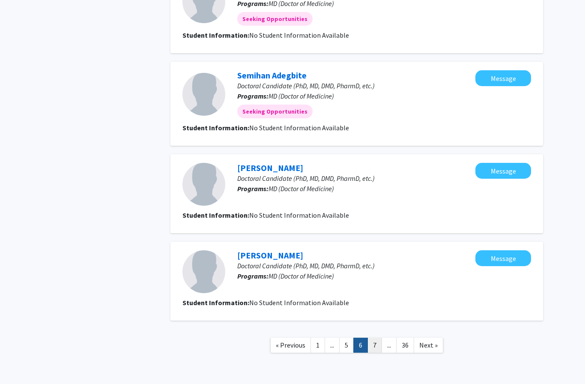
click at [376, 346] on link "7" at bounding box center [374, 344] width 15 height 15
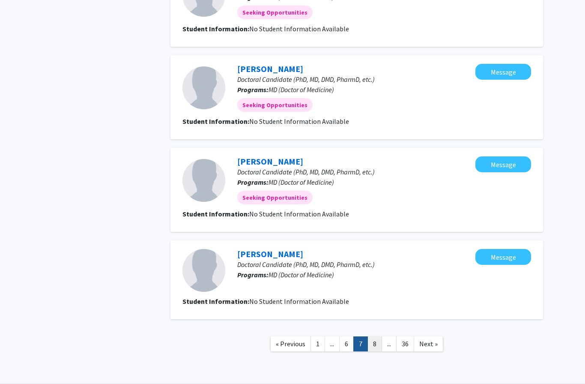
scroll to position [672, 0]
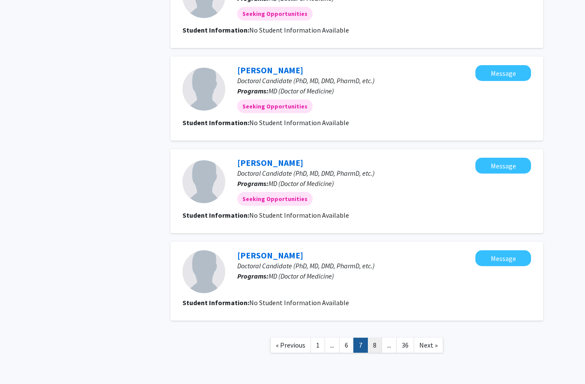
click at [375, 344] on link "8" at bounding box center [374, 344] width 15 height 15
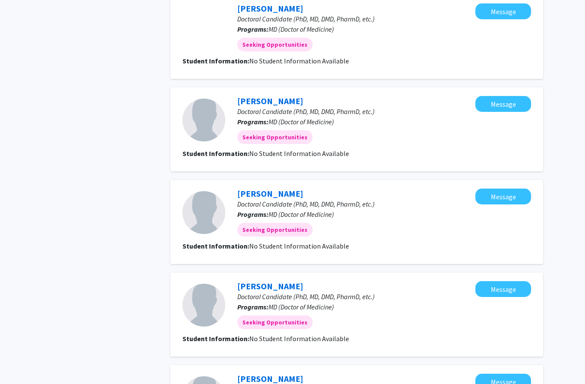
scroll to position [654, 0]
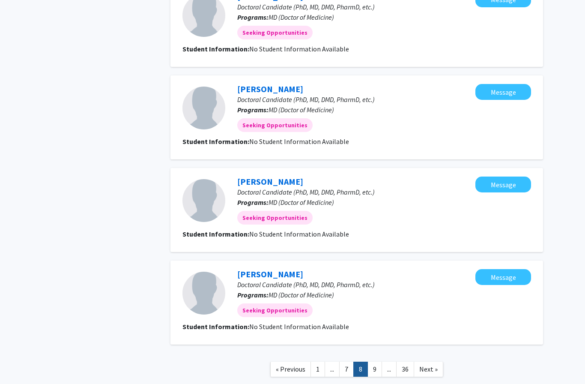
click at [377, 367] on link "9" at bounding box center [374, 368] width 15 height 15
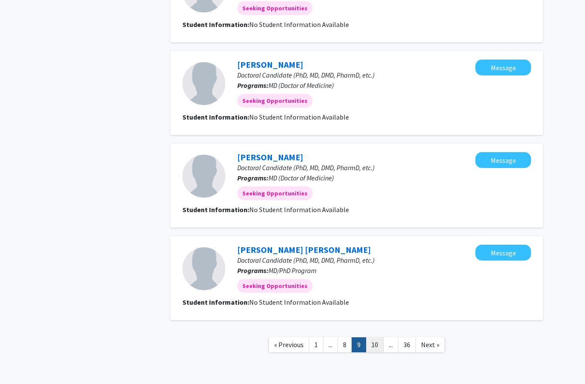
scroll to position [672, 0]
click at [377, 347] on link "10" at bounding box center [375, 344] width 18 height 15
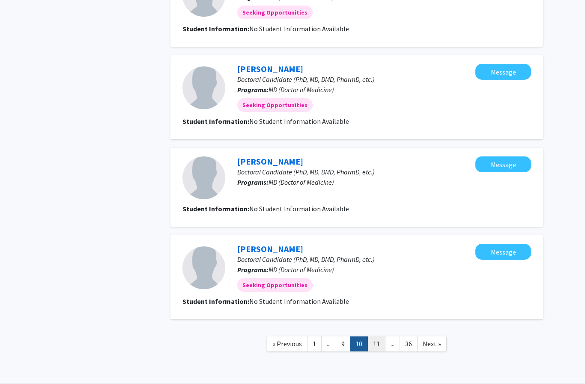
scroll to position [667, 0]
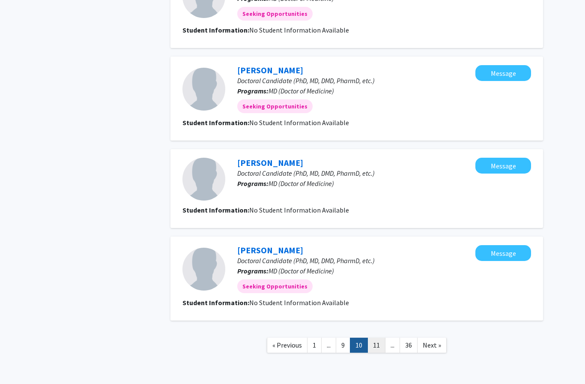
click at [377, 345] on link "11" at bounding box center [376, 344] width 18 height 15
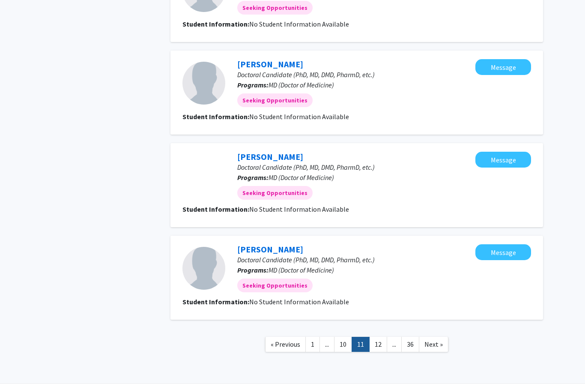
scroll to position [672, 0]
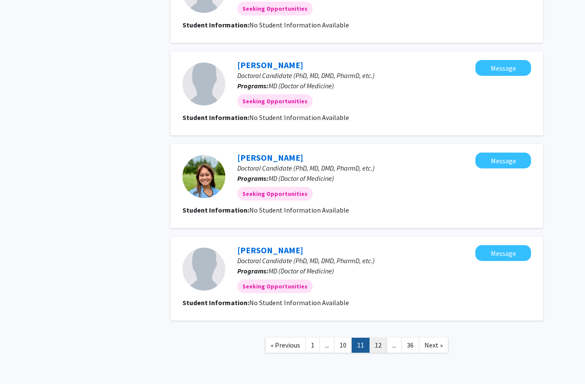
click at [379, 347] on link "12" at bounding box center [378, 344] width 18 height 15
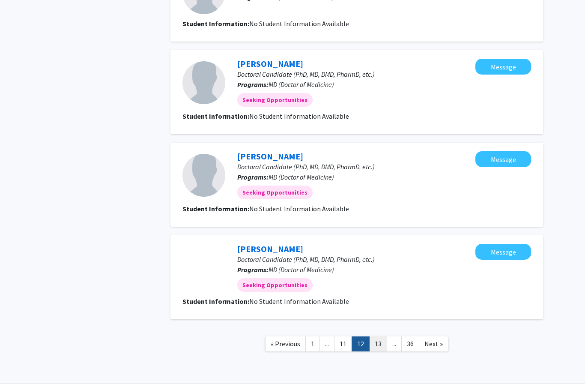
scroll to position [672, 0]
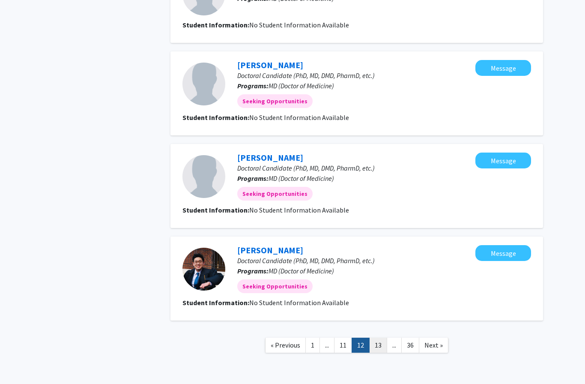
click at [377, 346] on link "13" at bounding box center [378, 344] width 18 height 15
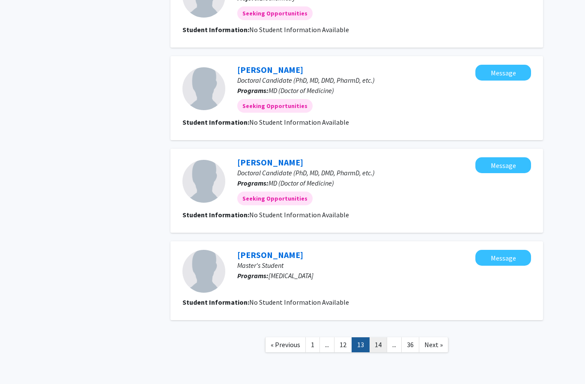
scroll to position [672, 0]
click at [378, 346] on link "14" at bounding box center [378, 344] width 18 height 15
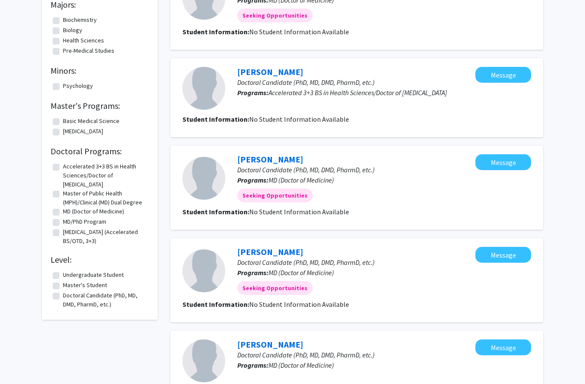
scroll to position [122, 0]
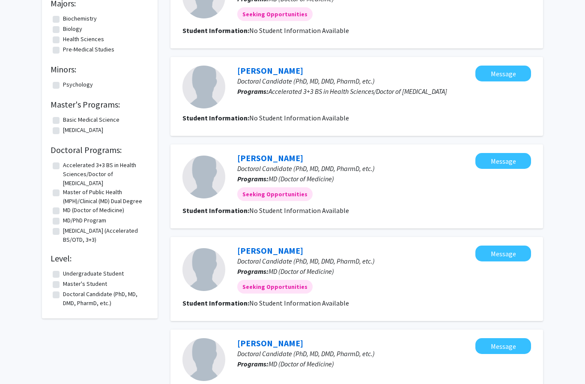
click at [76, 211] on label "MD (Doctor of Medicine)" at bounding box center [93, 210] width 61 height 9
click at [69, 211] on input "MD (Doctor of Medicine)" at bounding box center [66, 209] width 6 height 6
checkbox input "true"
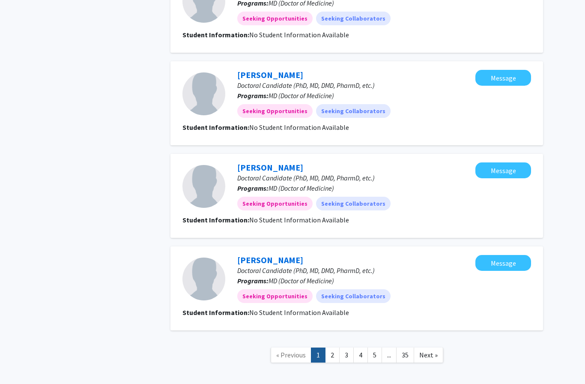
scroll to position [785, 0]
click at [403, 348] on link "35" at bounding box center [405, 355] width 18 height 15
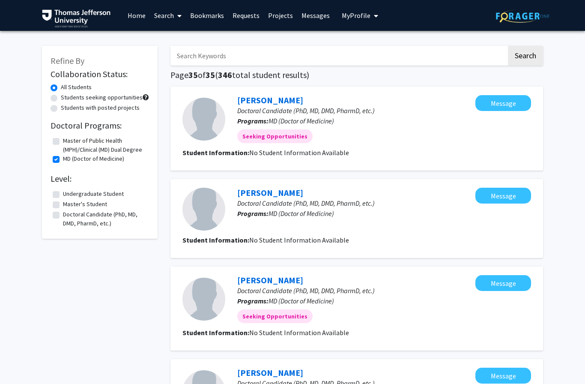
click at [63, 156] on label "MD (Doctor of Medicine)" at bounding box center [93, 158] width 61 height 9
click at [63, 156] on input "MD (Doctor of Medicine)" at bounding box center [66, 157] width 6 height 6
checkbox input "false"
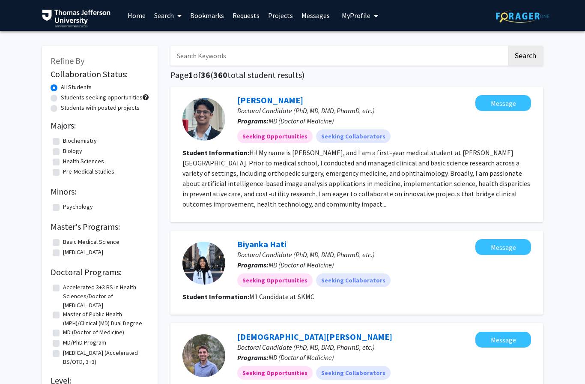
click at [63, 168] on label "Pre-Medical Studies" at bounding box center [88, 171] width 51 height 9
click at [63, 168] on input "Pre-Medical Studies" at bounding box center [66, 170] width 6 height 6
checkbox input "true"
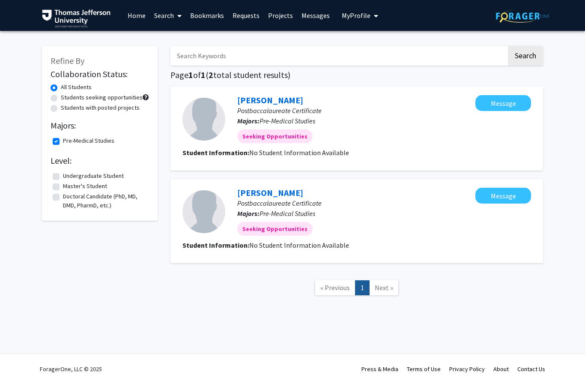
click at [63, 140] on label "Pre-Medical Studies" at bounding box center [88, 140] width 51 height 9
click at [63, 140] on input "Pre-Medical Studies" at bounding box center [66, 139] width 6 height 6
checkbox input "false"
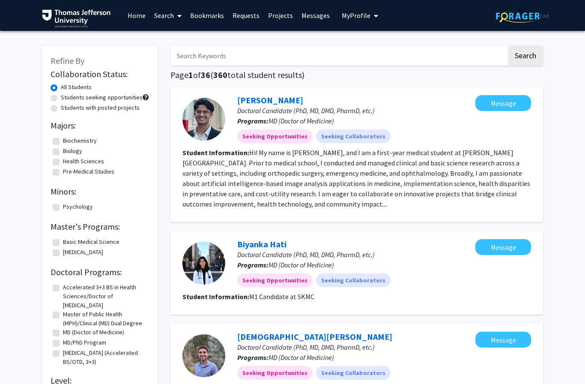
click at [61, 106] on label "Students with posted projects" at bounding box center [100, 107] width 79 height 9
click at [61, 106] on input "Students with posted projects" at bounding box center [64, 106] width 6 height 6
radio input "true"
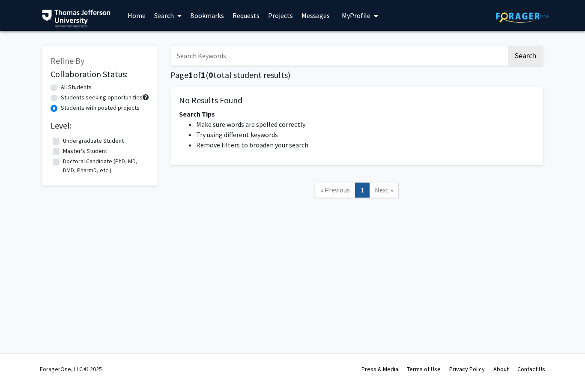
click at [61, 95] on label "Students seeking opportunities" at bounding box center [102, 97] width 82 height 9
click at [61, 95] on input "Students seeking opportunities" at bounding box center [64, 96] width 6 height 6
radio input "true"
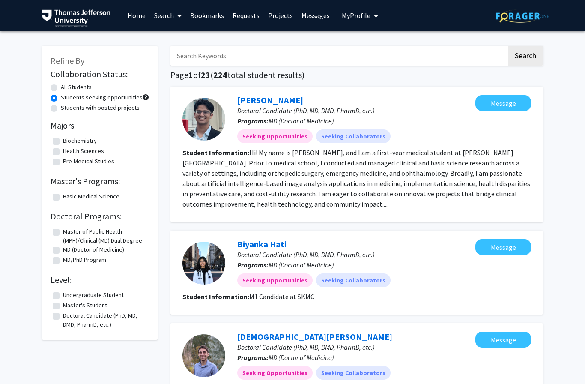
click at [61, 87] on label "All Students" at bounding box center [76, 87] width 31 height 9
click at [61, 87] on input "All Students" at bounding box center [64, 86] width 6 height 6
radio input "true"
